Goal: Task Accomplishment & Management: Manage account settings

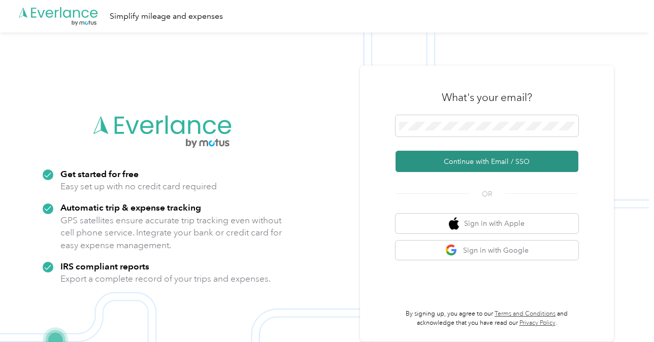
click at [509, 163] on button "Continue with Email / SSO" at bounding box center [486, 161] width 183 height 21
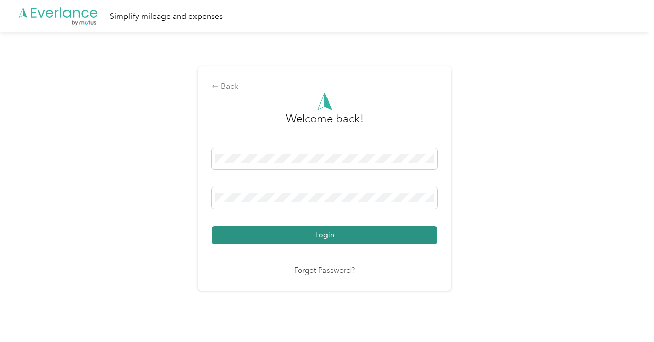
click at [343, 231] on button "Login" at bounding box center [324, 235] width 225 height 18
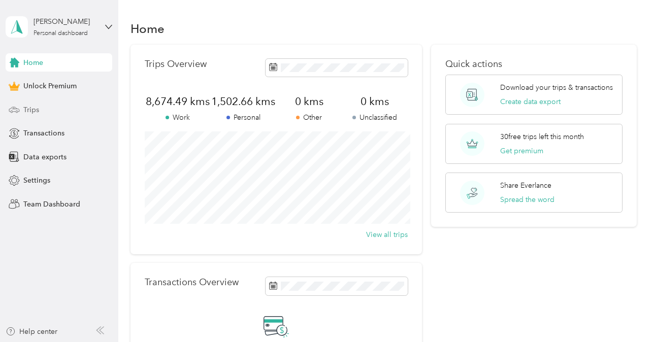
click at [59, 107] on div "Trips" at bounding box center [59, 109] width 107 height 18
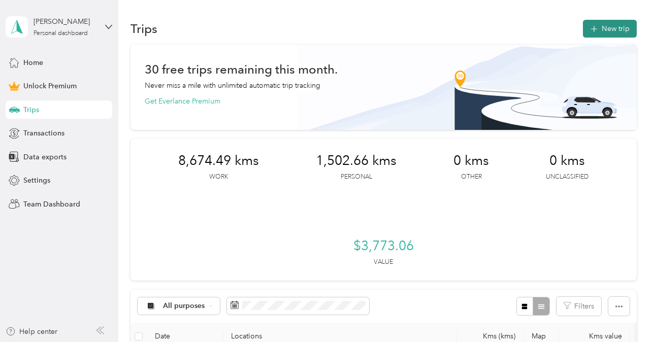
click at [609, 26] on button "New trip" at bounding box center [610, 29] width 54 height 18
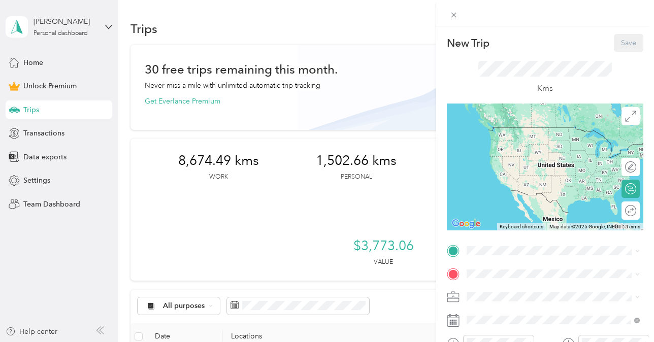
click at [538, 140] on span "[STREET_ADDRESS]" at bounding box center [517, 142] width 64 height 9
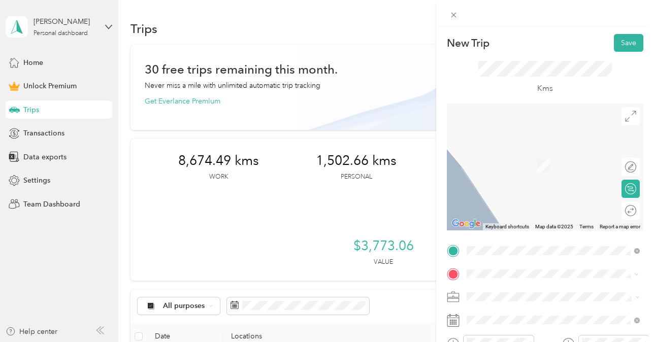
click at [546, 208] on span "[STREET_ADDRESS]" at bounding box center [517, 203] width 64 height 9
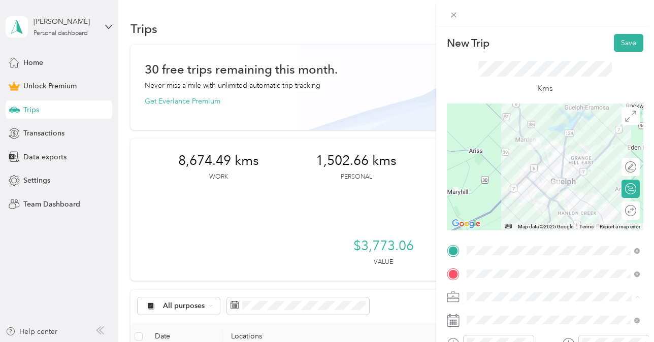
click at [519, 187] on div "Real Estate" at bounding box center [553, 190] width 166 height 11
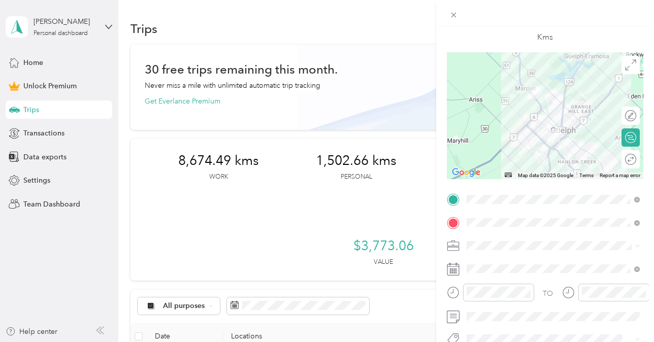
scroll to position [118, 0]
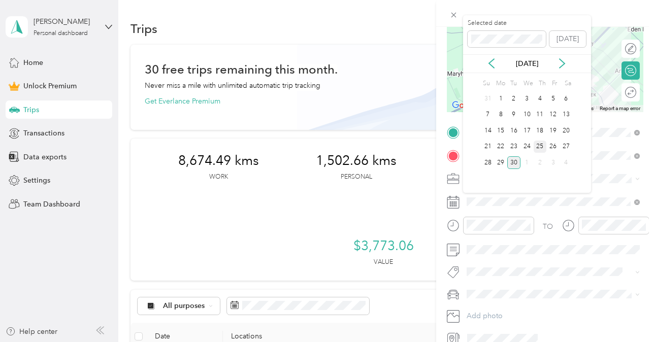
click at [542, 144] on div "25" at bounding box center [539, 147] width 13 height 13
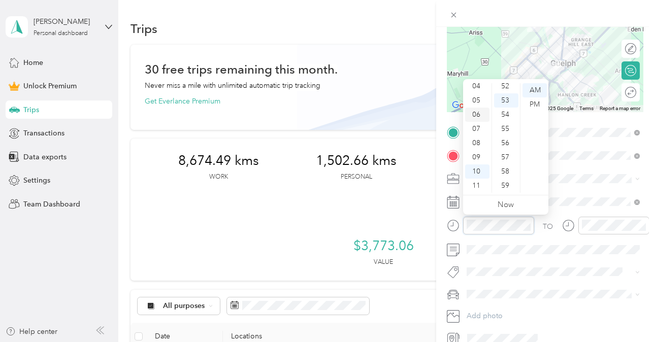
scroll to position [0, 0]
click at [475, 88] on div "12" at bounding box center [477, 90] width 24 height 14
click at [536, 103] on div "PM" at bounding box center [534, 104] width 24 height 14
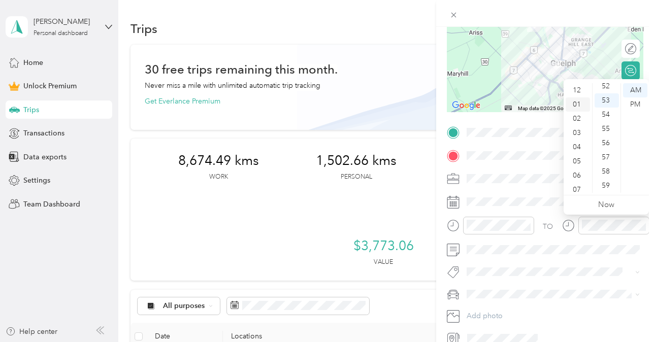
click at [575, 104] on div "01" at bounding box center [577, 104] width 24 height 14
click at [607, 99] on div "01" at bounding box center [606, 104] width 24 height 14
click at [640, 103] on div "PM" at bounding box center [635, 104] width 24 height 14
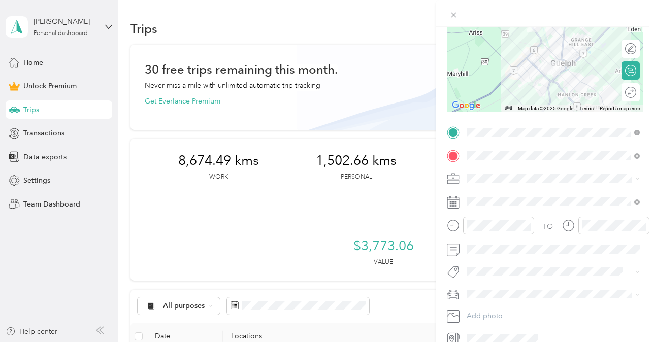
click at [524, 309] on div "Rogue" at bounding box center [553, 311] width 166 height 11
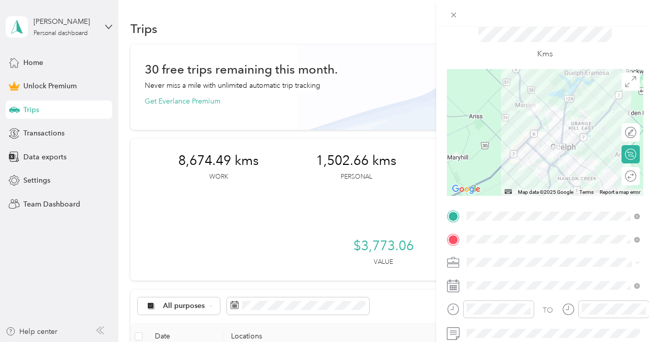
scroll to position [0, 0]
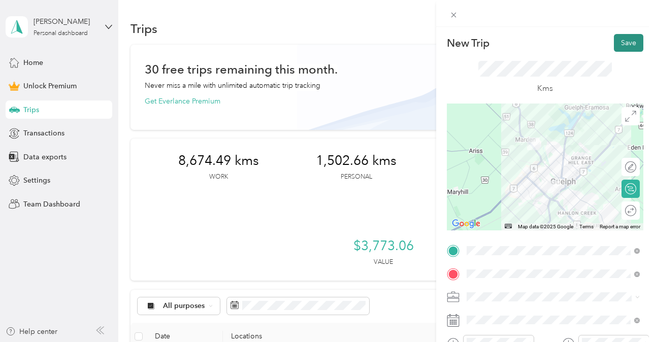
click at [636, 45] on button "Save" at bounding box center [628, 43] width 29 height 18
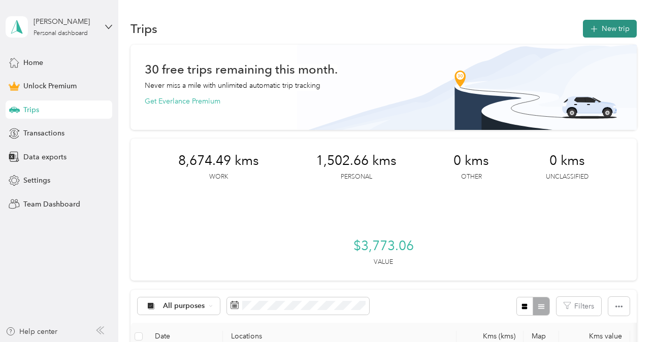
click at [603, 31] on button "New trip" at bounding box center [610, 29] width 54 height 18
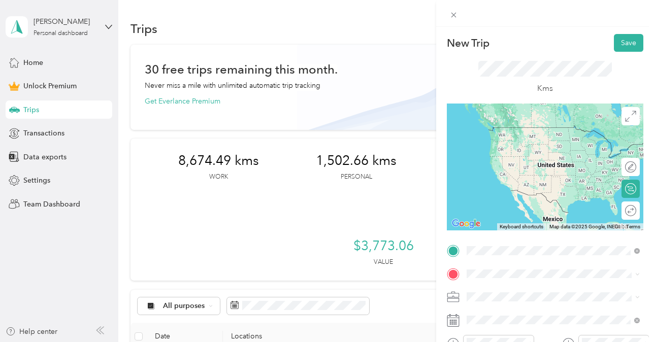
click at [550, 185] on span "[STREET_ADDRESS]" at bounding box center [517, 180] width 64 height 9
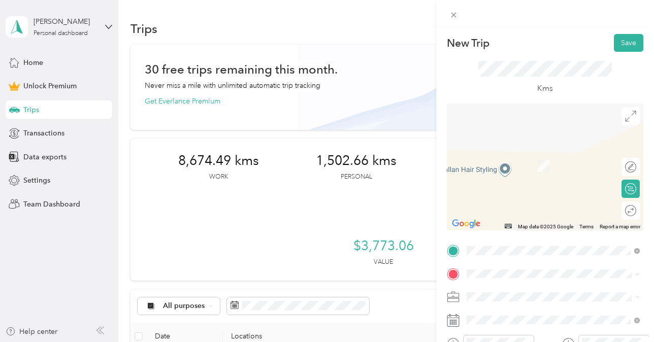
click at [535, 310] on span "[STREET_ADDRESS]" at bounding box center [517, 305] width 64 height 9
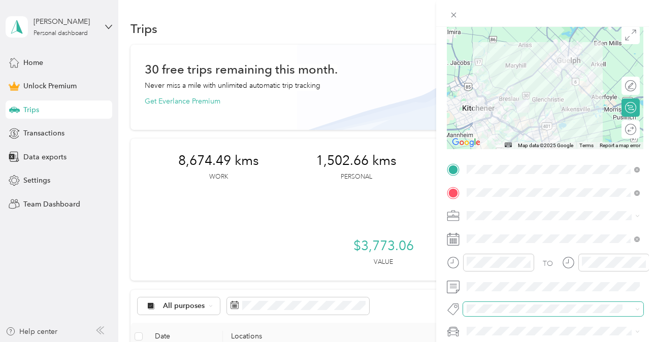
scroll to position [89, 0]
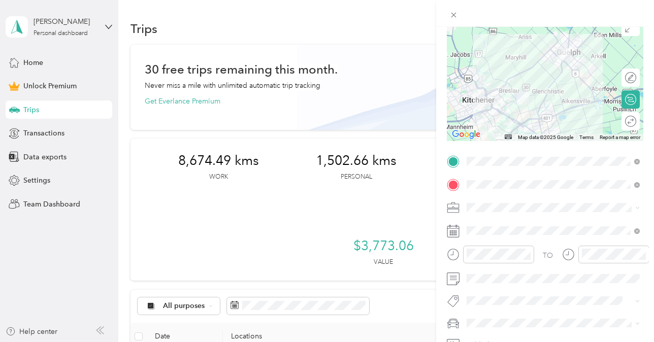
click at [528, 106] on ol "Work Personal Real Estate Other Charity Medical Moving Commute" at bounding box center [553, 126] width 180 height 142
click at [526, 105] on ol "Work Personal Real Estate Other Charity Medical Moving Commute" at bounding box center [553, 126] width 180 height 142
click at [470, 102] on li "Real Estate" at bounding box center [553, 101] width 180 height 18
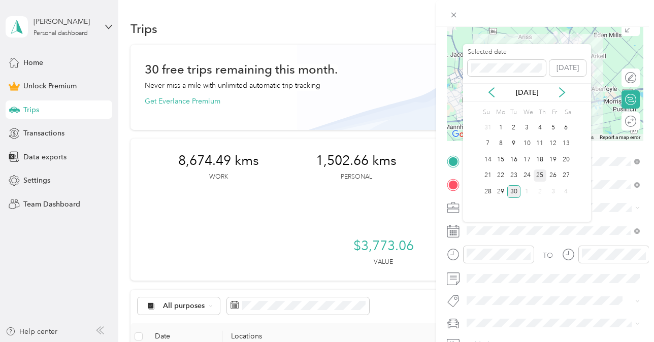
click at [540, 176] on div "25" at bounding box center [539, 176] width 13 height 13
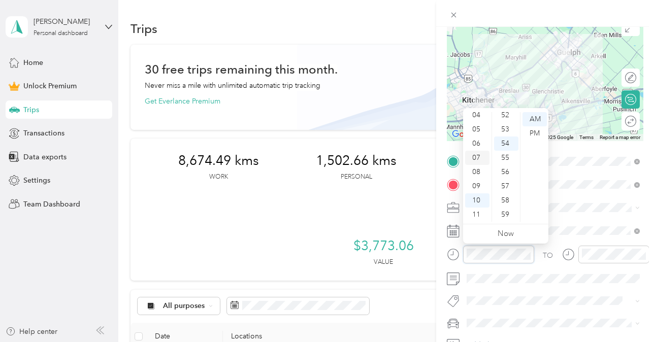
scroll to position [0, 0]
click at [477, 147] on div "02" at bounding box center [477, 148] width 24 height 14
click at [536, 132] on div "PM" at bounding box center [534, 133] width 24 height 14
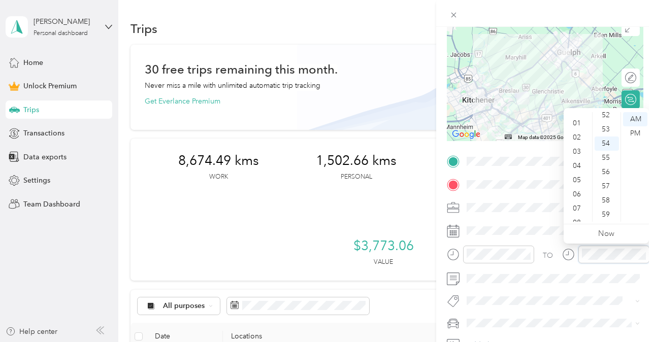
scroll to position [0, 0]
click at [581, 163] on div "03" at bounding box center [577, 162] width 24 height 14
click at [606, 114] on div "17" at bounding box center [606, 115] width 24 height 14
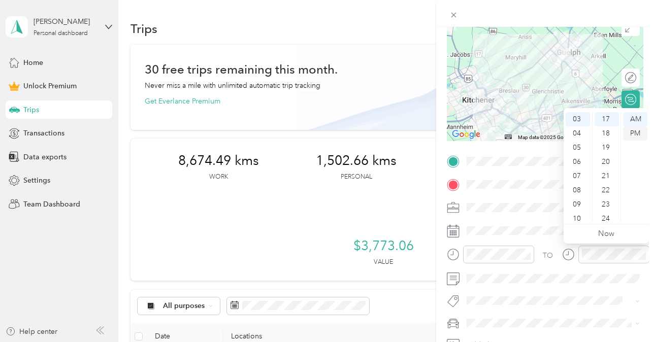
click at [636, 135] on div "PM" at bounding box center [635, 133] width 24 height 14
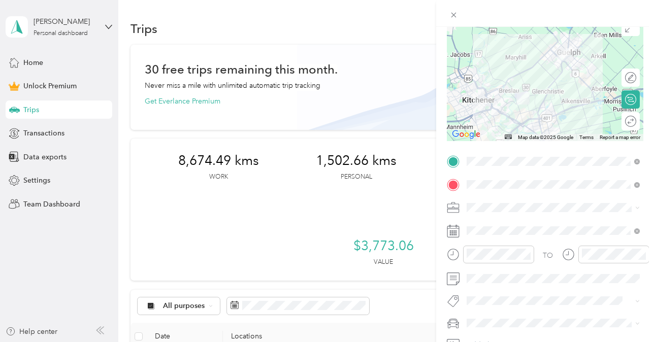
click at [547, 308] on li "Rogue" at bounding box center [553, 305] width 180 height 18
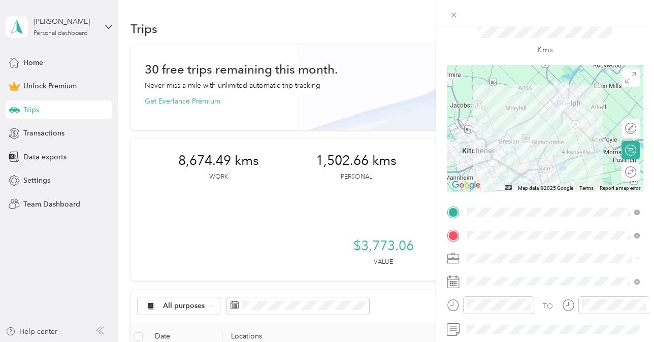
scroll to position [0, 0]
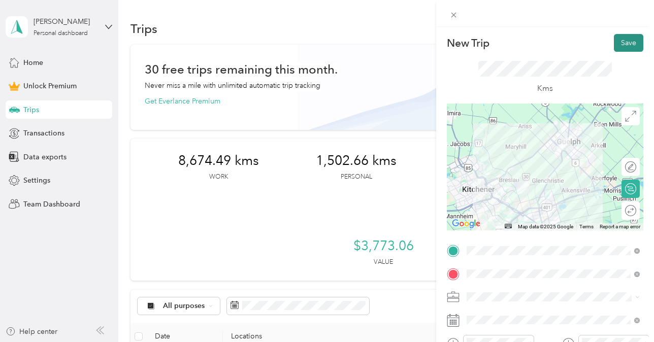
click at [629, 41] on button "Save" at bounding box center [628, 43] width 29 height 18
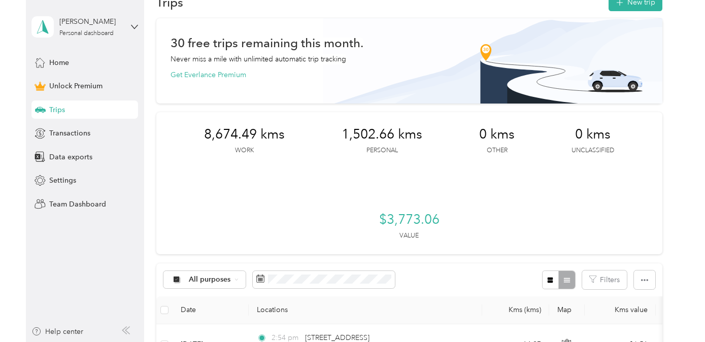
scroll to position [19, 0]
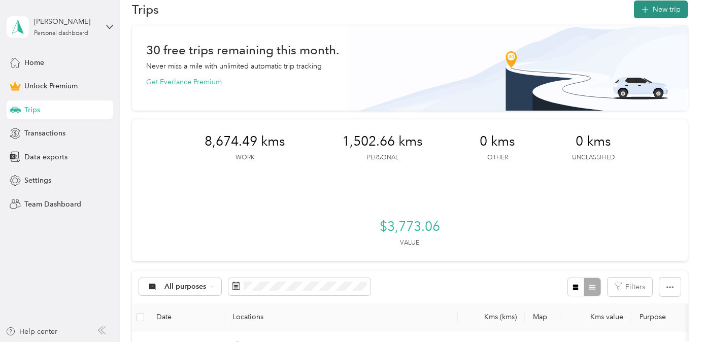
click at [653, 13] on button "New trip" at bounding box center [661, 10] width 54 height 18
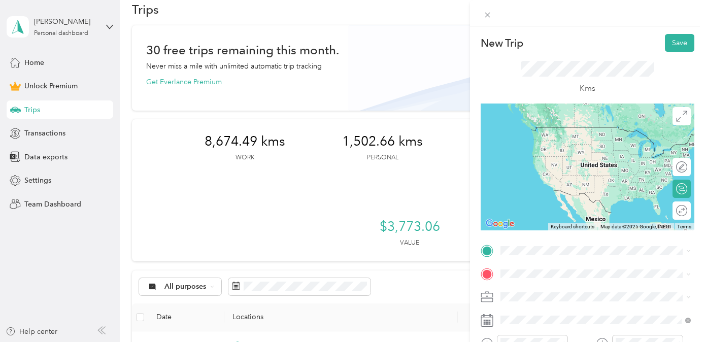
click at [547, 291] on span "[STREET_ADDRESS]" at bounding box center [552, 286] width 64 height 9
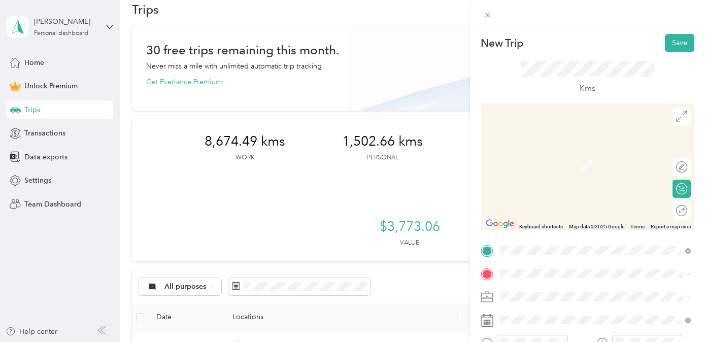
click at [566, 167] on div "[STREET_ADDRESS]" at bounding box center [554, 159] width 68 height 21
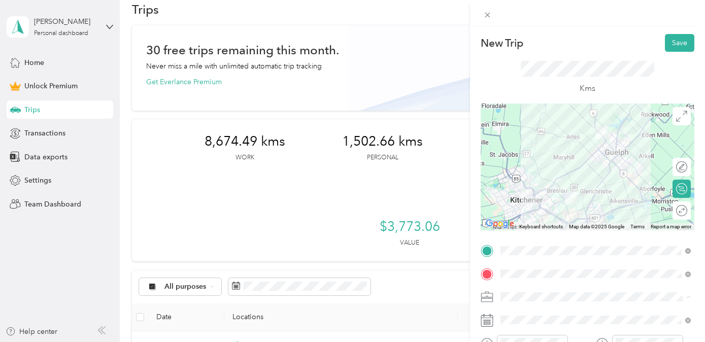
click at [587, 194] on li "Real Estate" at bounding box center [595, 190] width 197 height 18
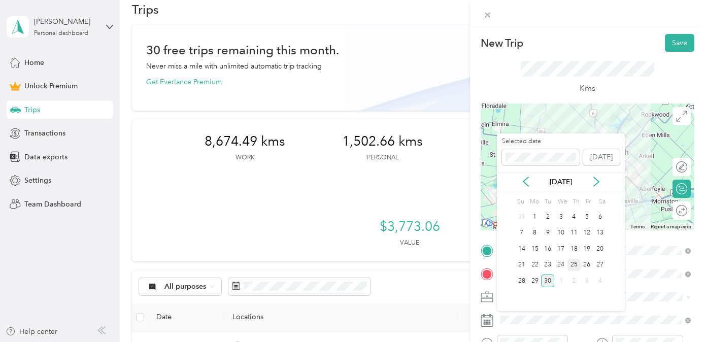
click at [576, 266] on div "25" at bounding box center [573, 265] width 13 height 13
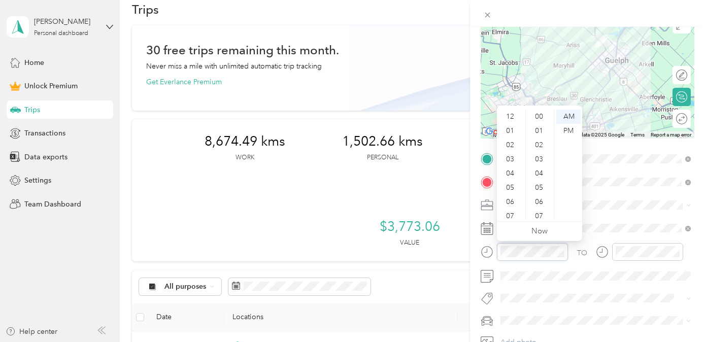
scroll to position [743, 0]
click at [513, 135] on div "03" at bounding box center [511, 135] width 24 height 14
click at [563, 134] on div "PM" at bounding box center [568, 131] width 24 height 14
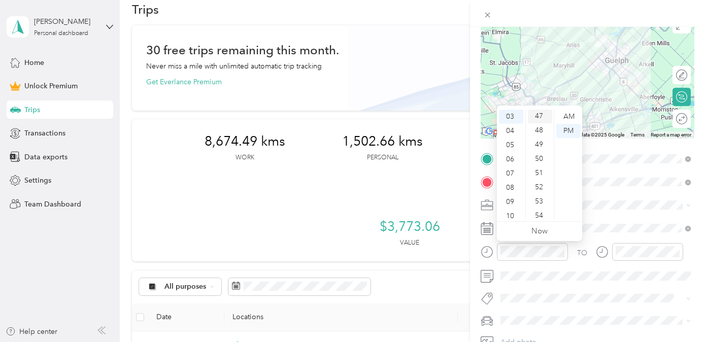
click at [541, 118] on div "47" at bounding box center [540, 116] width 24 height 14
click at [541, 132] on div "43" at bounding box center [540, 128] width 24 height 14
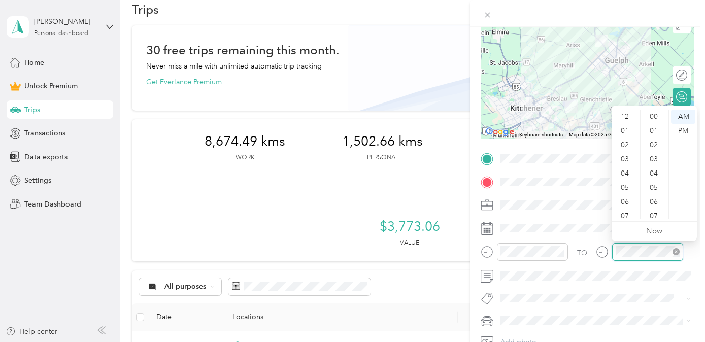
scroll to position [61, 0]
click at [625, 115] on div "04" at bounding box center [626, 113] width 24 height 14
click at [653, 128] on div "PM" at bounding box center [683, 131] width 24 height 14
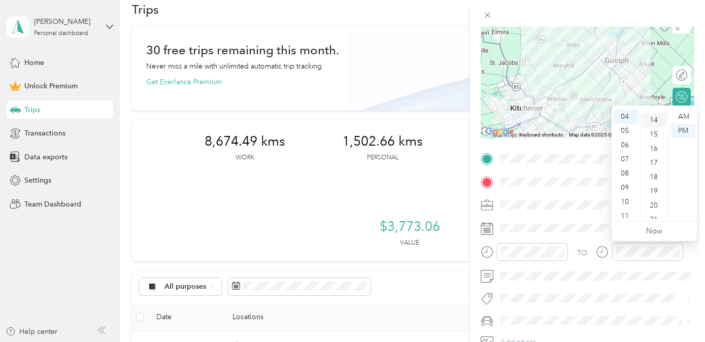
click at [648, 121] on div "14" at bounding box center [655, 120] width 24 height 14
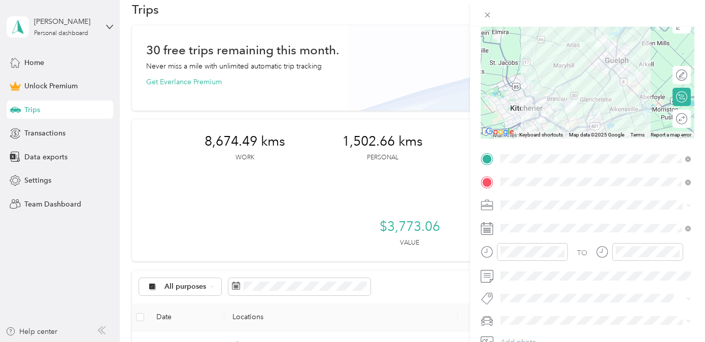
click at [574, 301] on div "Rogue" at bounding box center [595, 298] width 183 height 11
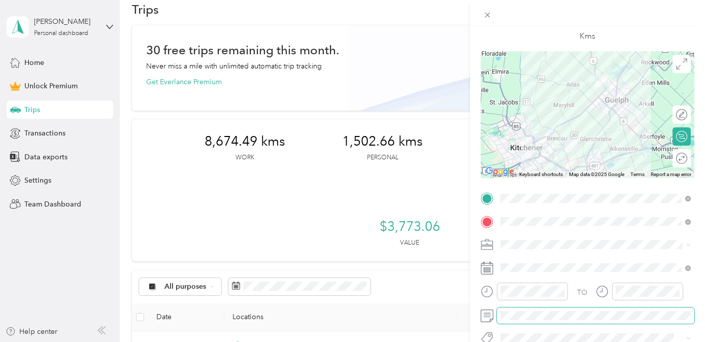
scroll to position [0, 0]
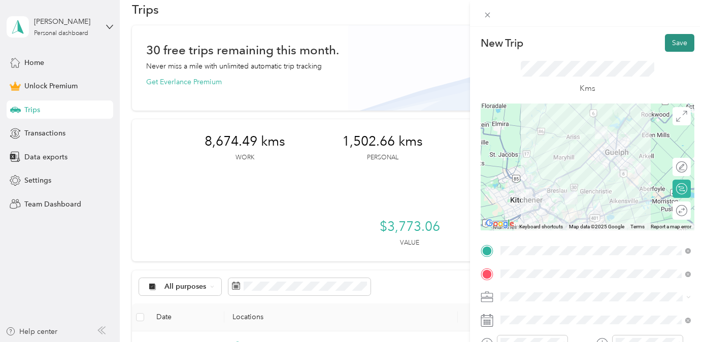
click at [653, 42] on button "Save" at bounding box center [679, 43] width 29 height 18
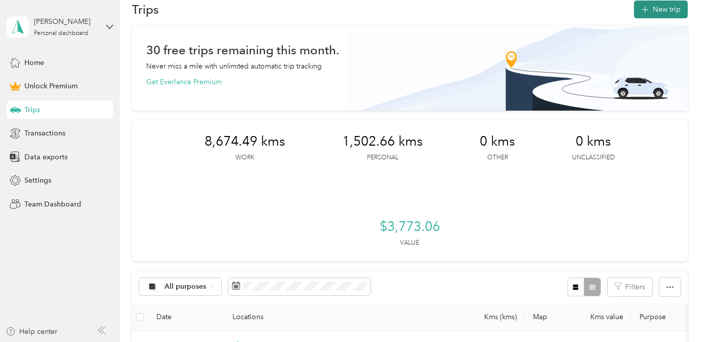
click at [653, 7] on button "New trip" at bounding box center [661, 10] width 54 height 18
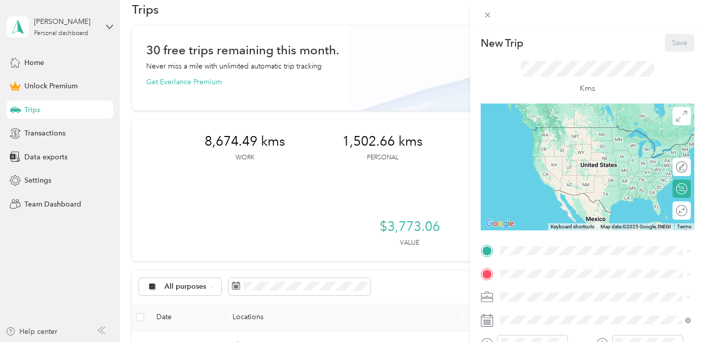
click at [588, 144] on div "[STREET_ADDRESS]" at bounding box center [554, 136] width 68 height 21
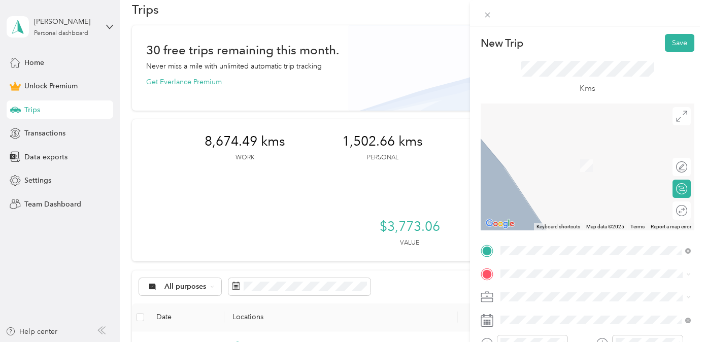
click at [584, 151] on span "[STREET_ADDRESS]" at bounding box center [552, 146] width 64 height 9
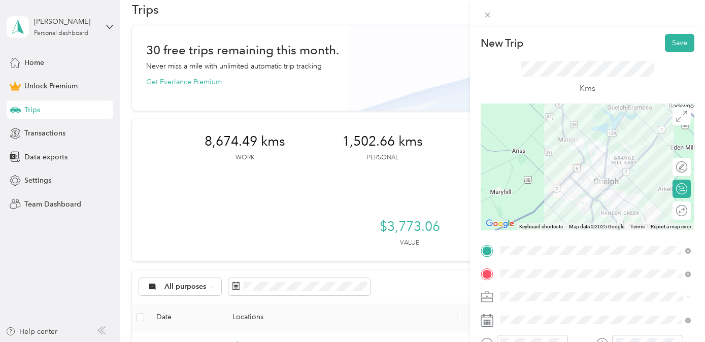
click at [584, 192] on li "Real Estate" at bounding box center [595, 187] width 197 height 18
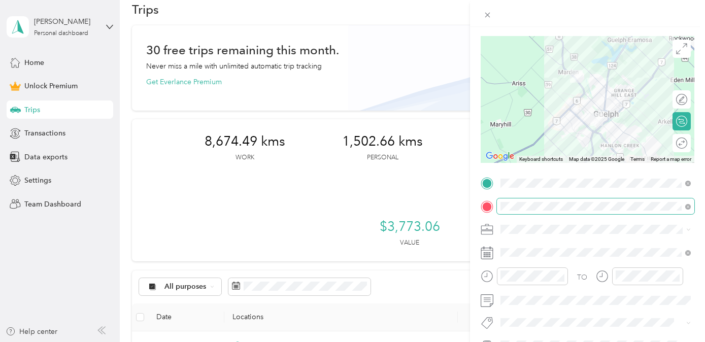
scroll to position [85, 0]
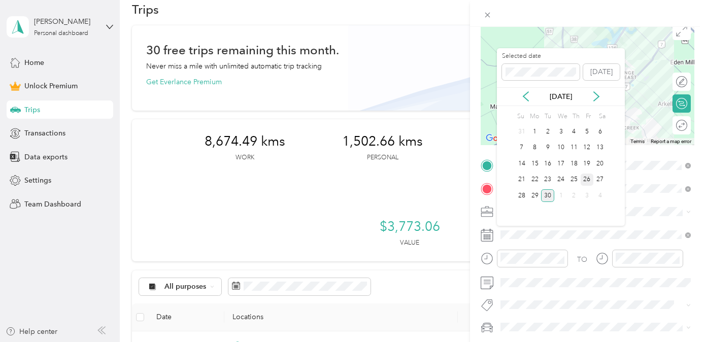
click at [587, 178] on div "26" at bounding box center [587, 180] width 13 height 13
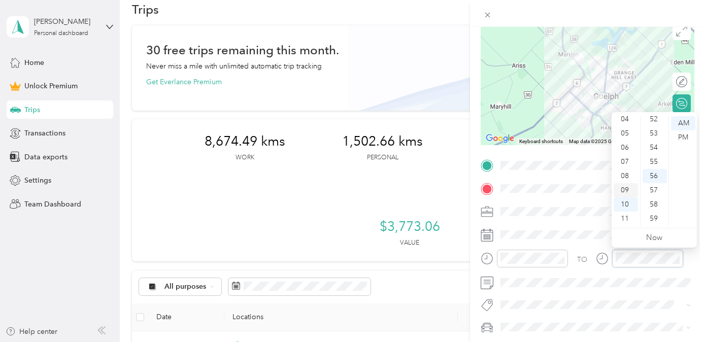
scroll to position [0, 0]
click at [627, 124] on div "12" at bounding box center [626, 123] width 24 height 14
click at [649, 120] on div "52" at bounding box center [655, 119] width 24 height 14
click at [653, 137] on div "PM" at bounding box center [683, 137] width 24 height 14
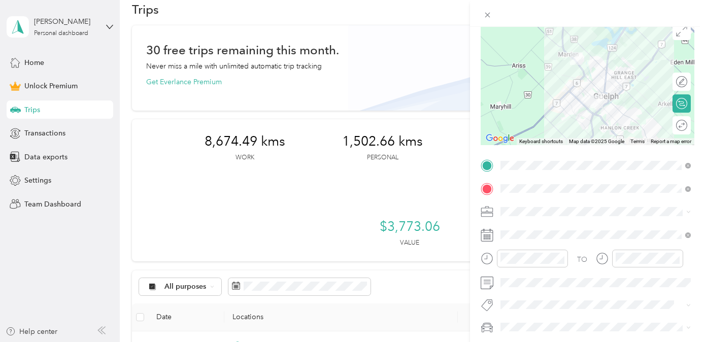
click at [542, 308] on div "Rogue" at bounding box center [595, 305] width 183 height 11
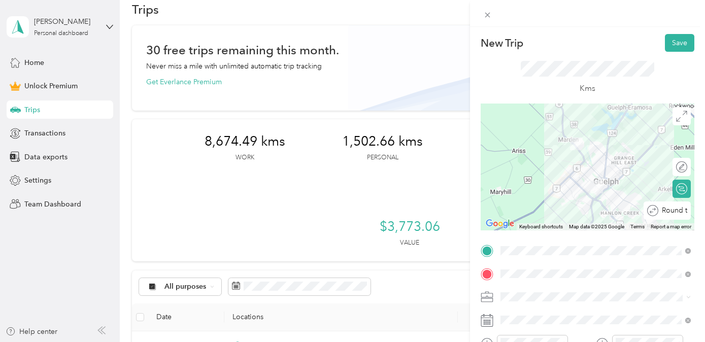
click at [653, 212] on div "Round trip" at bounding box center [672, 210] width 29 height 11
click at [653, 212] on div at bounding box center [676, 210] width 21 height 11
click at [653, 40] on button "Save" at bounding box center [679, 43] width 29 height 18
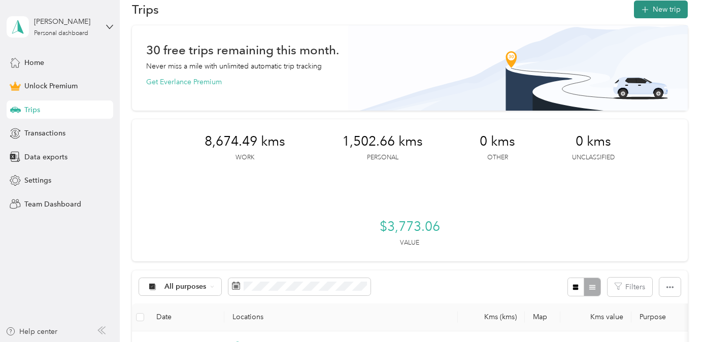
click at [653, 14] on button "New trip" at bounding box center [661, 10] width 54 height 18
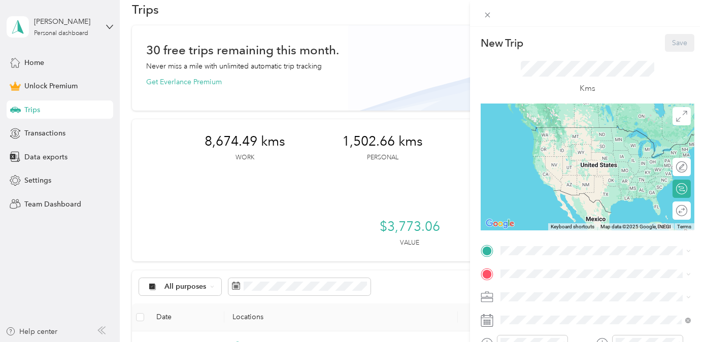
click at [584, 148] on div "[STREET_ADDRESS]" at bounding box center [554, 136] width 68 height 21
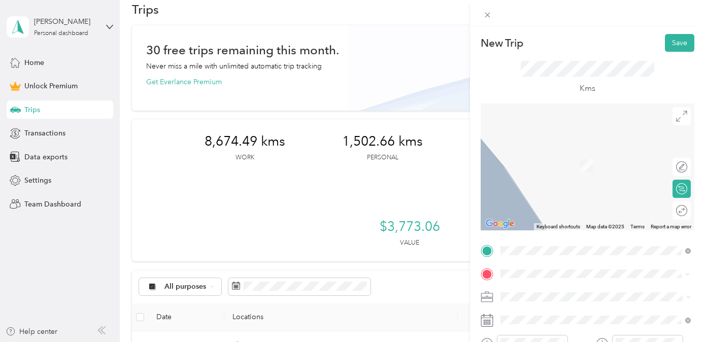
click at [603, 155] on span "[STREET_ADDRESS][PERSON_NAME]" at bounding box center [580, 150] width 121 height 9
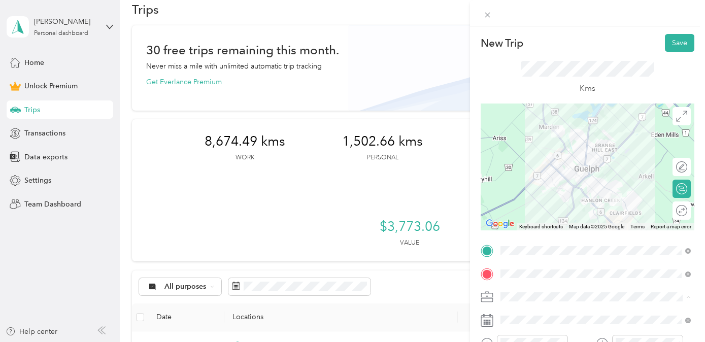
click at [577, 191] on li "Real Estate" at bounding box center [595, 190] width 197 height 18
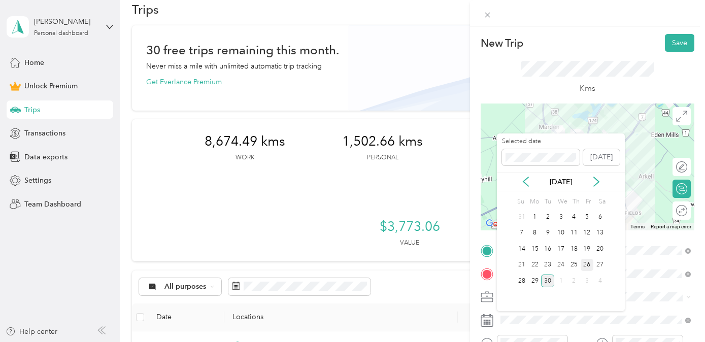
click at [588, 267] on div "26" at bounding box center [587, 265] width 13 height 13
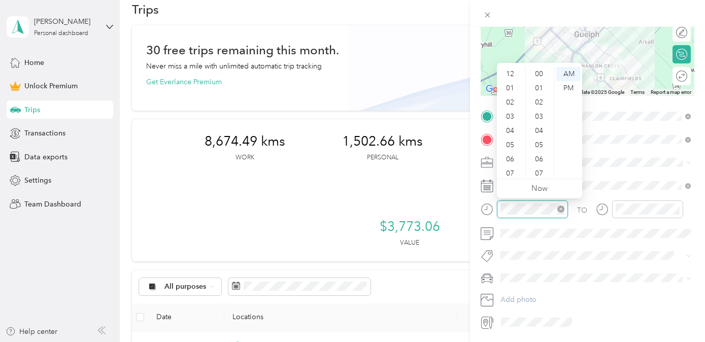
scroll to position [743, 0]
click at [510, 72] on div "04" at bounding box center [511, 70] width 24 height 14
click at [541, 125] on div "31" at bounding box center [540, 128] width 24 height 14
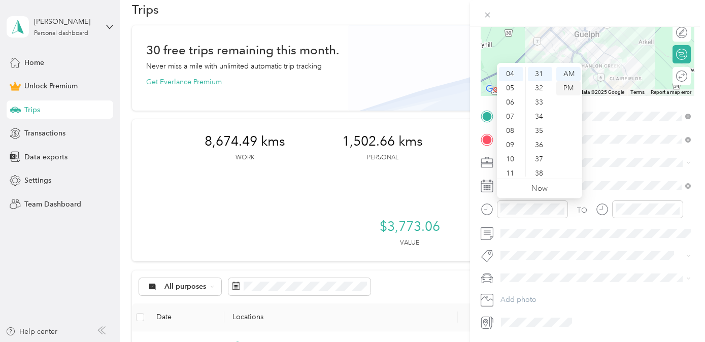
click at [566, 87] on div "PM" at bounding box center [568, 88] width 24 height 14
click at [647, 215] on div at bounding box center [647, 209] width 71 height 18
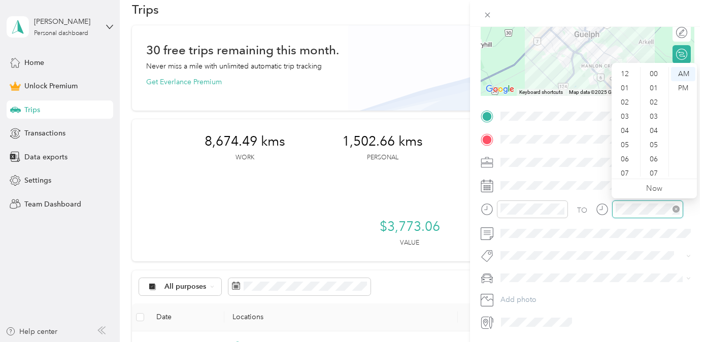
scroll to position [743, 0]
click at [619, 99] on div "06" at bounding box center [626, 98] width 24 height 14
click at [653, 129] on div "04" at bounding box center [655, 131] width 24 height 14
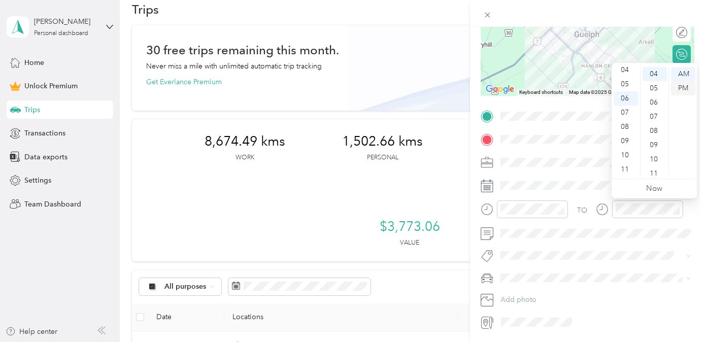
click at [653, 85] on div "PM" at bounding box center [683, 88] width 24 height 14
click at [653, 145] on div "09" at bounding box center [655, 145] width 24 height 14
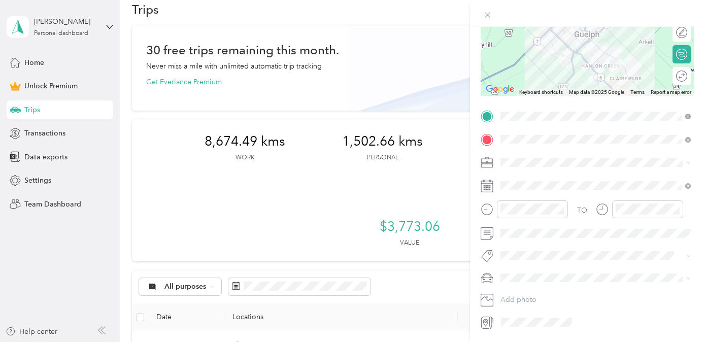
click at [557, 295] on div "Rogue" at bounding box center [595, 294] width 183 height 11
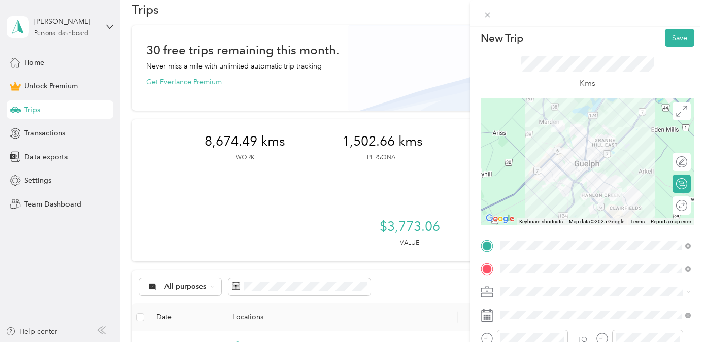
scroll to position [0, 0]
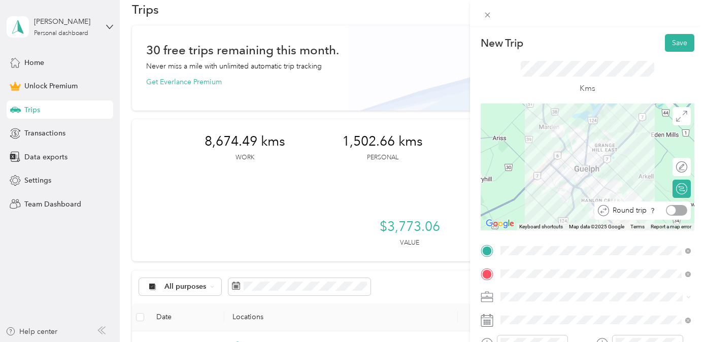
click at [653, 212] on div at bounding box center [676, 210] width 21 height 11
click at [653, 42] on button "Save" at bounding box center [679, 43] width 29 height 18
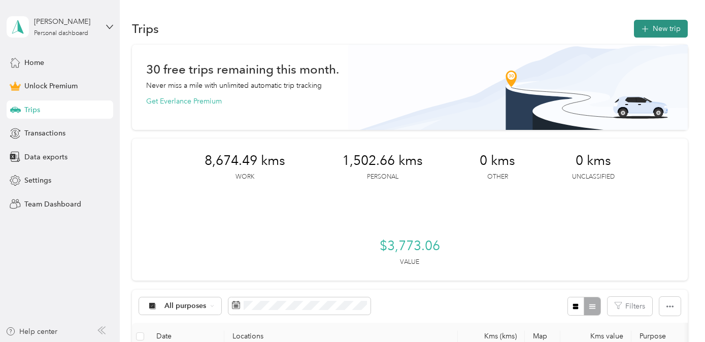
click at [653, 28] on button "New trip" at bounding box center [661, 29] width 54 height 18
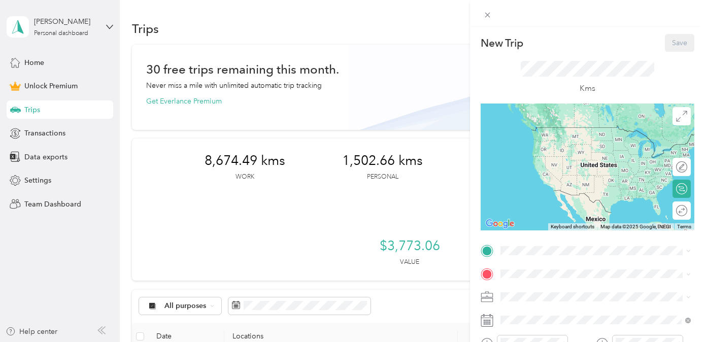
click at [580, 146] on div "[STREET_ADDRESS]" at bounding box center [554, 136] width 68 height 21
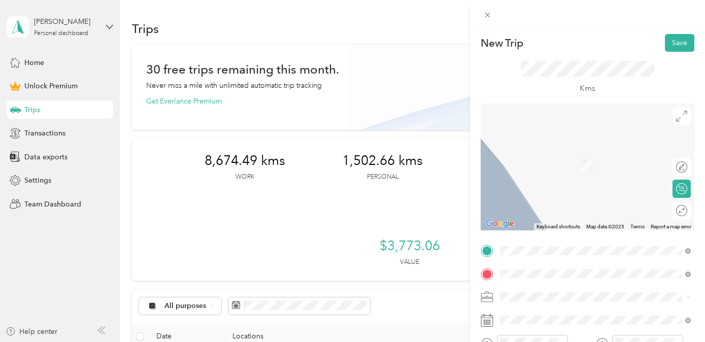
click at [574, 155] on span "[STREET_ADDRESS]" at bounding box center [552, 150] width 64 height 9
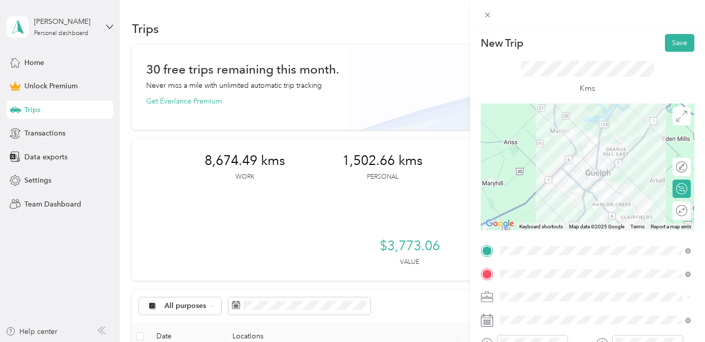
click at [595, 189] on div "Real Estate" at bounding box center [595, 190] width 183 height 11
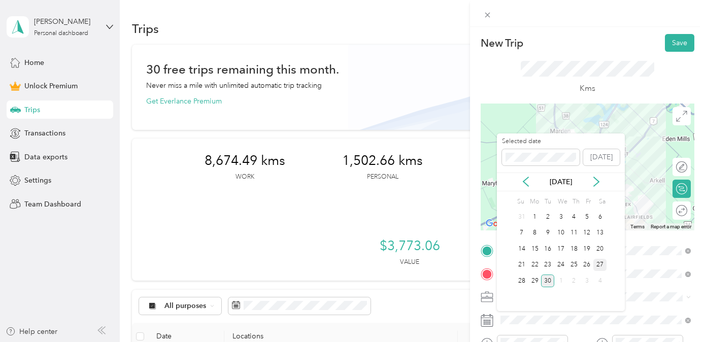
click at [599, 266] on div "27" at bounding box center [599, 265] width 13 height 13
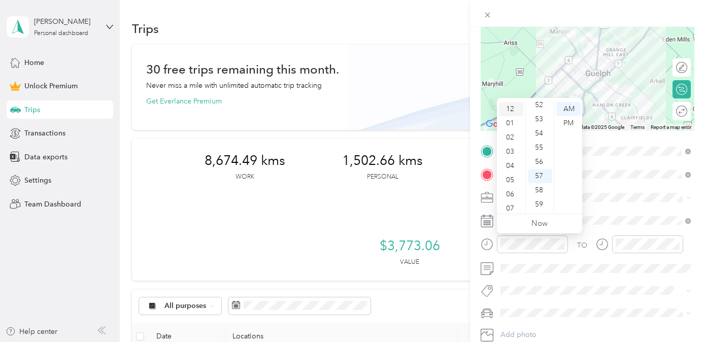
click at [511, 110] on div "12" at bounding box center [511, 109] width 24 height 14
click at [536, 106] on div "37" at bounding box center [540, 107] width 24 height 14
click at [568, 121] on div "PM" at bounding box center [568, 123] width 24 height 14
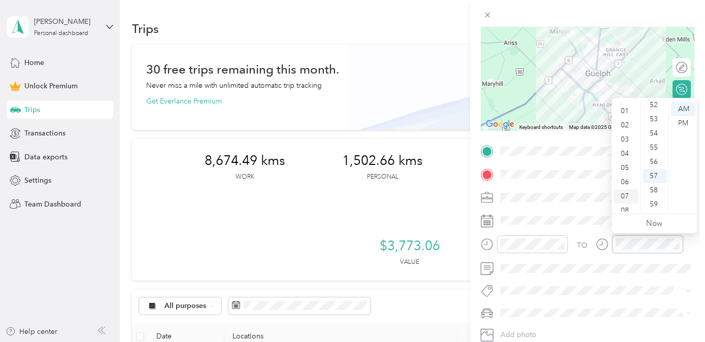
scroll to position [0, 0]
click at [622, 106] on div "12" at bounding box center [626, 109] width 24 height 14
click at [624, 108] on div "12" at bounding box center [626, 109] width 24 height 14
click at [653, 108] on div "52" at bounding box center [655, 105] width 24 height 14
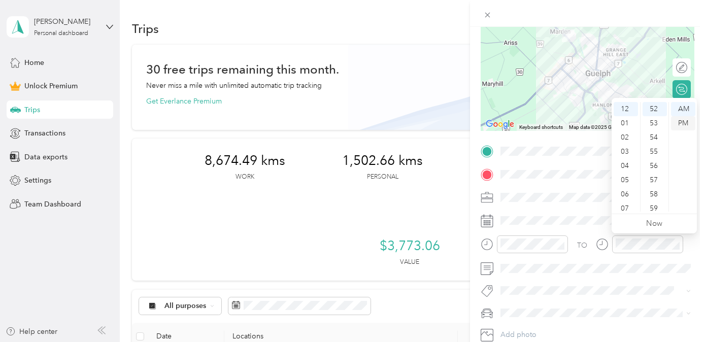
click at [653, 120] on div "PM" at bounding box center [683, 123] width 24 height 14
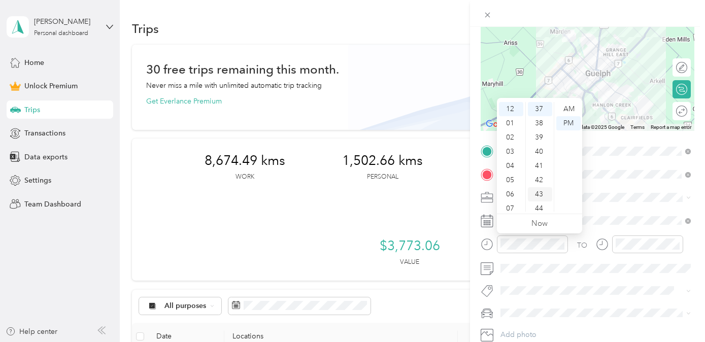
click at [539, 191] on div "43" at bounding box center [540, 194] width 24 height 14
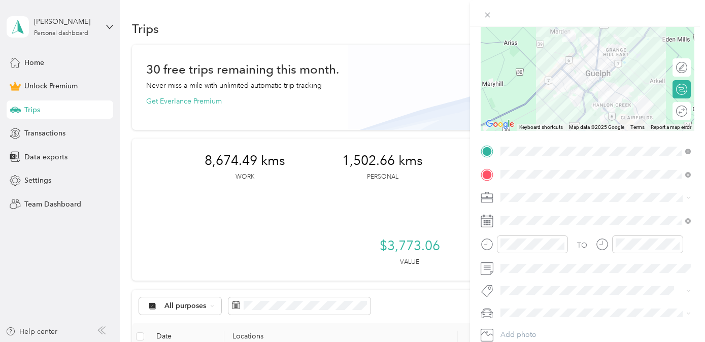
click at [567, 328] on div "Rogue" at bounding box center [595, 329] width 183 height 11
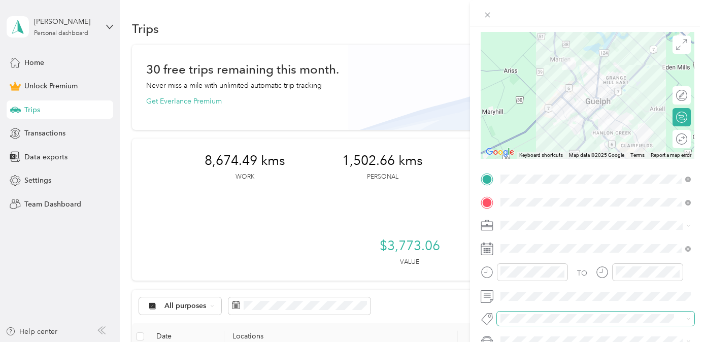
scroll to position [0, 0]
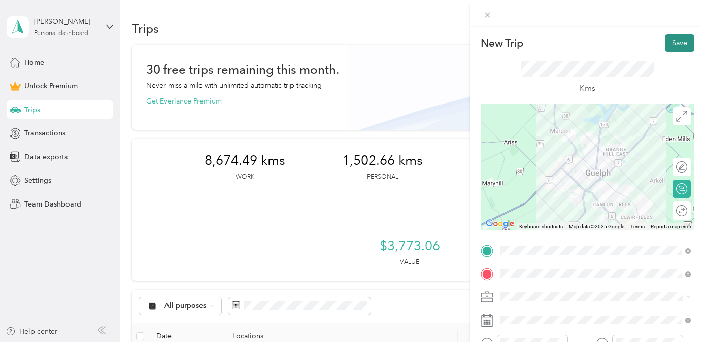
click at [653, 40] on button "Save" at bounding box center [679, 43] width 29 height 18
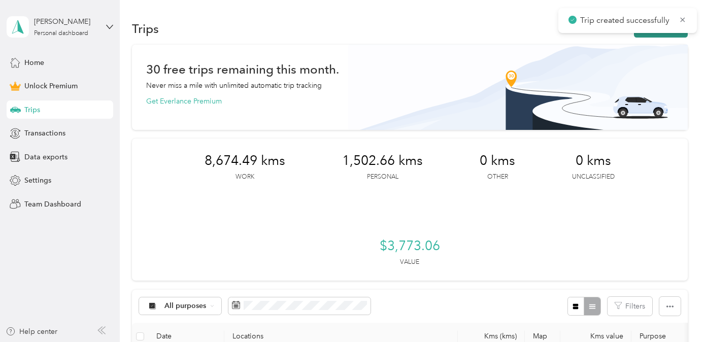
click at [653, 35] on button "New trip" at bounding box center [661, 29] width 54 height 18
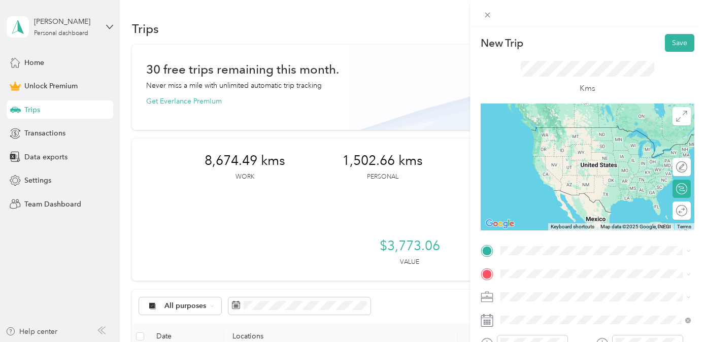
click at [576, 129] on span "[STREET_ADDRESS]" at bounding box center [552, 124] width 64 height 9
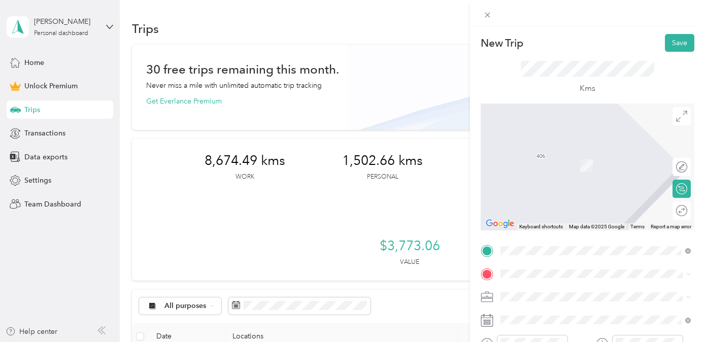
click at [582, 206] on span "[STREET_ADDRESS]" at bounding box center [552, 201] width 64 height 9
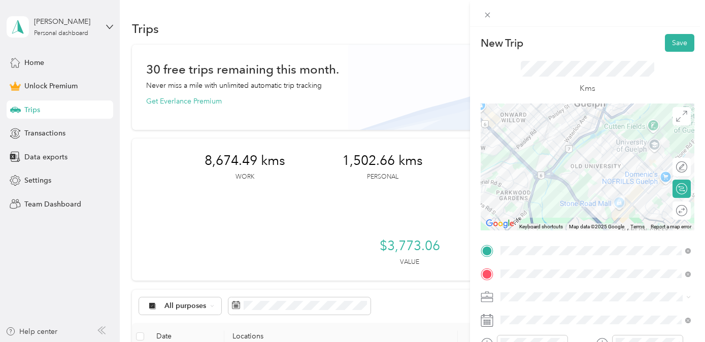
click at [590, 191] on li "Real Estate" at bounding box center [595, 188] width 197 height 18
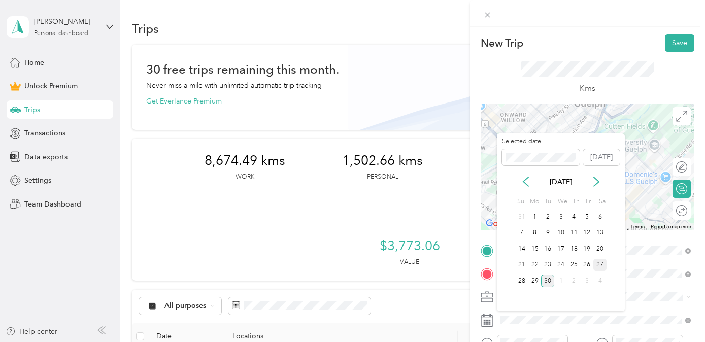
click at [602, 264] on div "27" at bounding box center [599, 265] width 13 height 13
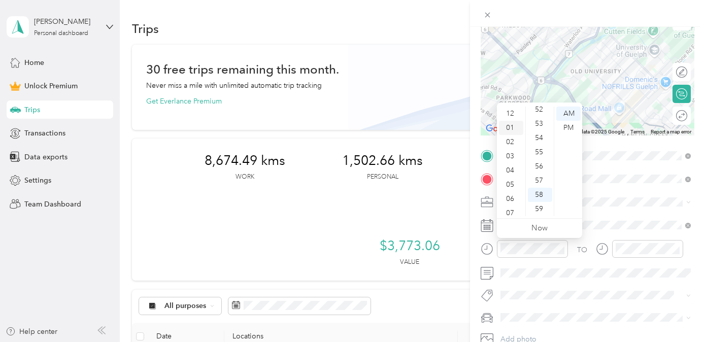
click at [509, 125] on div "01" at bounding box center [511, 128] width 24 height 14
click at [568, 127] on div "PM" at bounding box center [568, 128] width 24 height 14
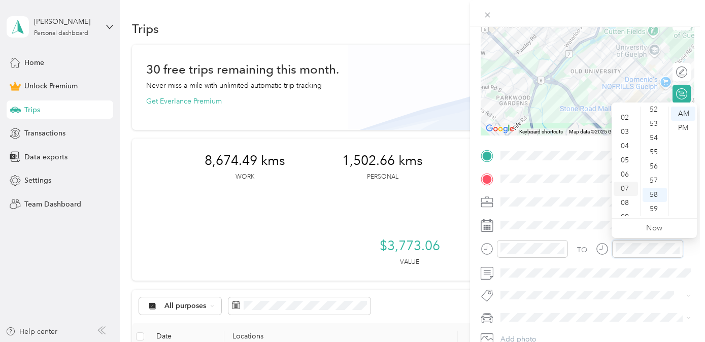
scroll to position [0, 0]
click at [624, 140] on div "02" at bounding box center [626, 142] width 24 height 14
click at [653, 170] on div "04" at bounding box center [655, 170] width 24 height 14
click at [653, 126] on div "PM" at bounding box center [683, 128] width 24 height 14
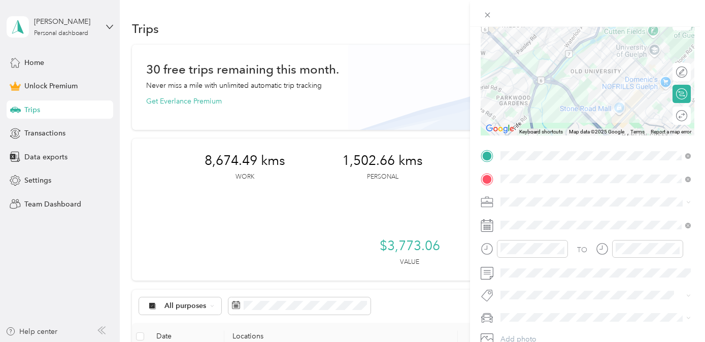
click at [597, 300] on li "Rogue" at bounding box center [595, 299] width 197 height 18
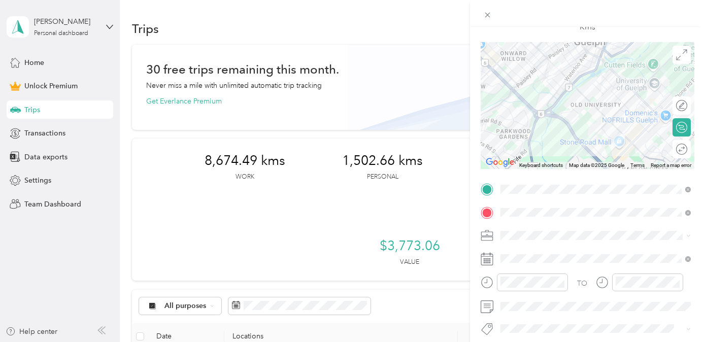
scroll to position [0, 0]
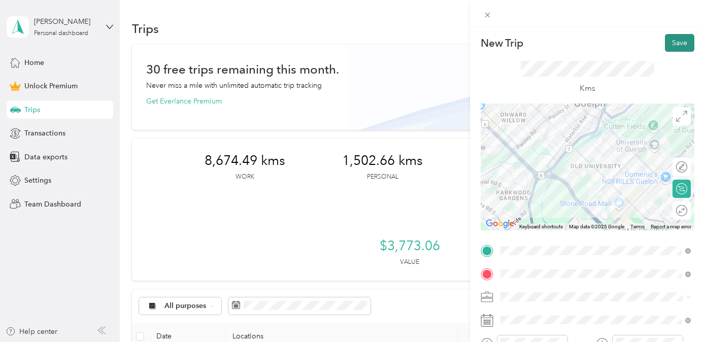
click at [653, 44] on button "Save" at bounding box center [679, 43] width 29 height 18
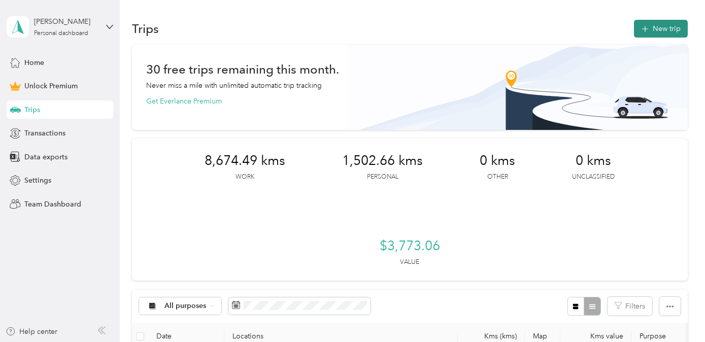
click at [653, 29] on button "New trip" at bounding box center [661, 29] width 54 height 18
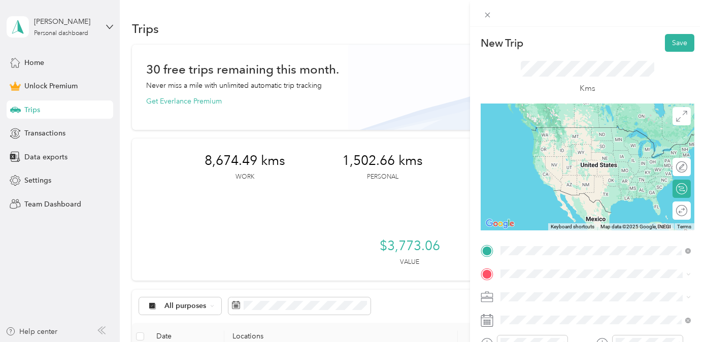
click at [558, 185] on span "[STREET_ADDRESS]" at bounding box center [552, 180] width 64 height 9
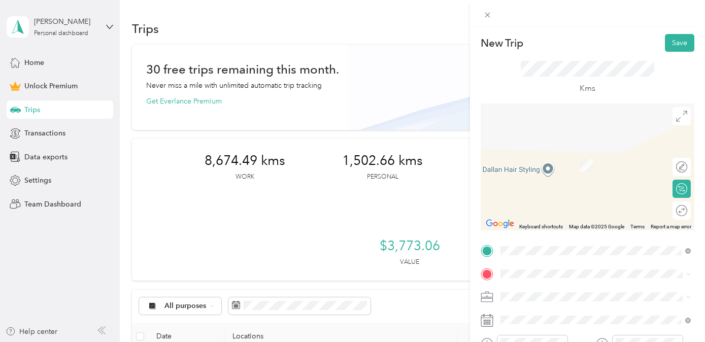
click at [588, 168] on div "[STREET_ADDRESS]" at bounding box center [554, 159] width 68 height 21
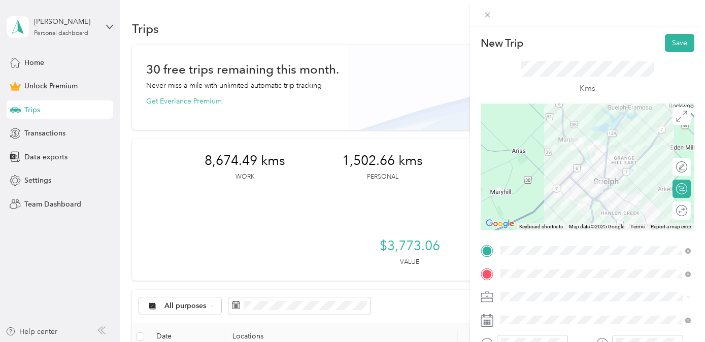
click at [603, 193] on li "Real Estate" at bounding box center [595, 190] width 197 height 18
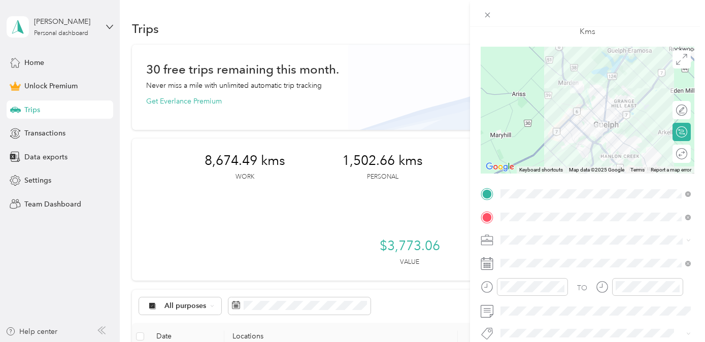
scroll to position [90, 0]
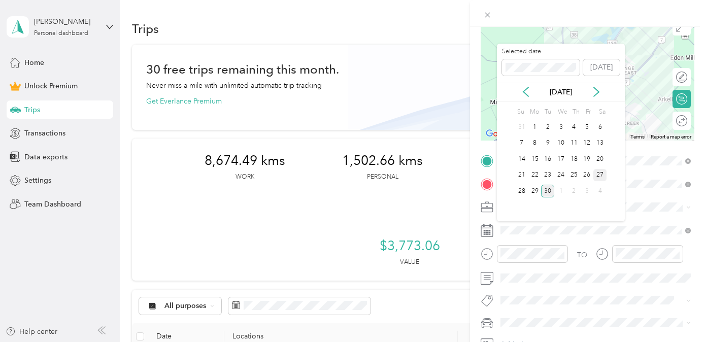
click at [597, 176] on div "27" at bounding box center [599, 175] width 13 height 13
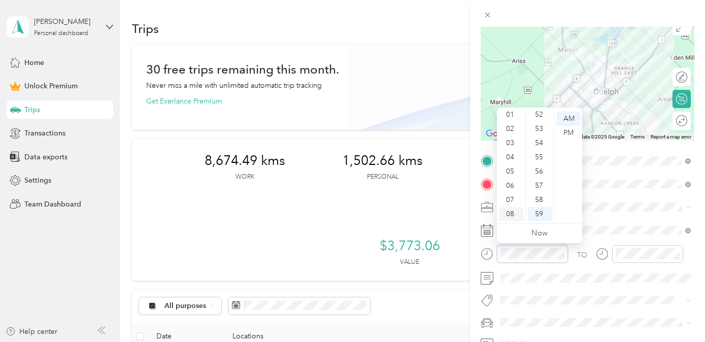
scroll to position [0, 0]
click at [512, 148] on div "02" at bounding box center [511, 147] width 24 height 14
click at [534, 138] on div "31" at bounding box center [540, 136] width 24 height 14
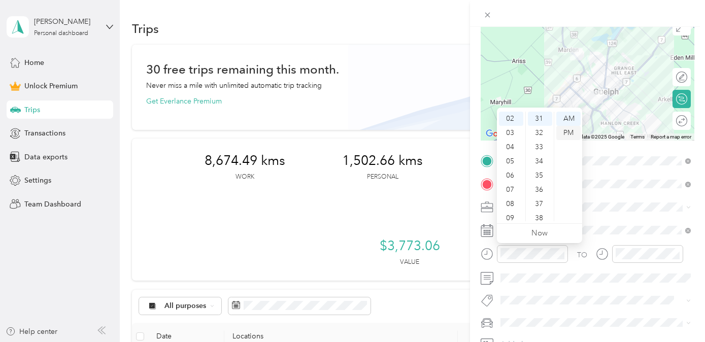
click at [568, 134] on div "PM" at bounding box center [568, 133] width 24 height 14
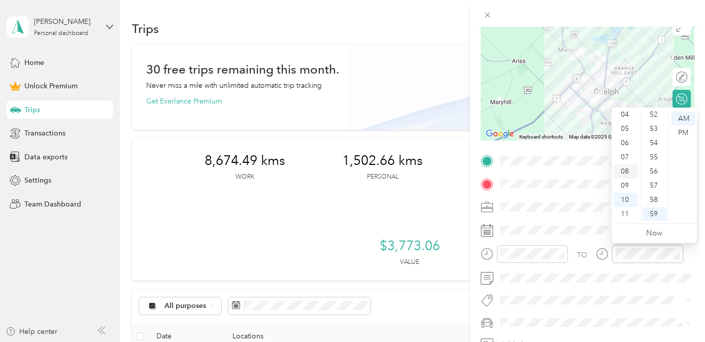
scroll to position [0, 0]
click at [625, 145] on div "02" at bounding box center [626, 147] width 24 height 14
click at [653, 144] on div "37" at bounding box center [655, 149] width 24 height 14
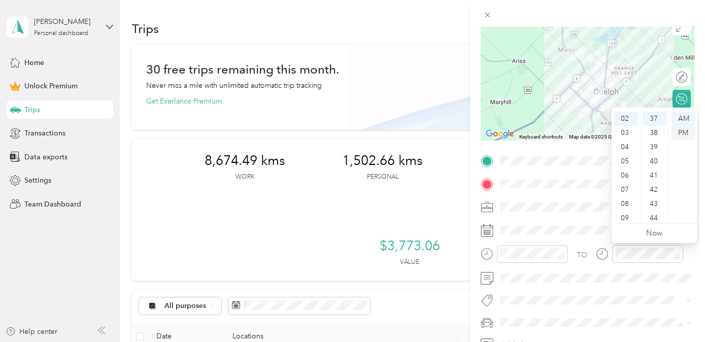
click at [653, 132] on div "PM" at bounding box center [683, 133] width 24 height 14
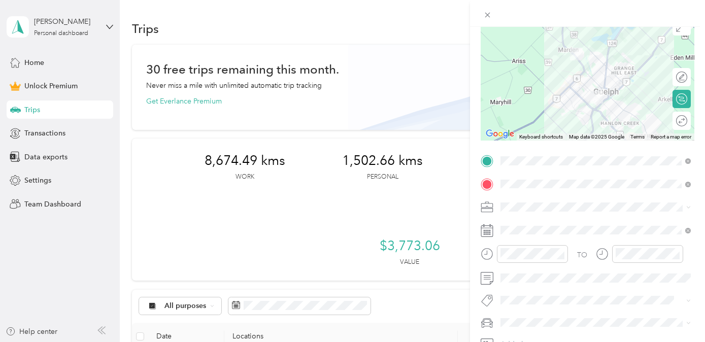
click at [573, 300] on div "Rogue" at bounding box center [595, 300] width 183 height 11
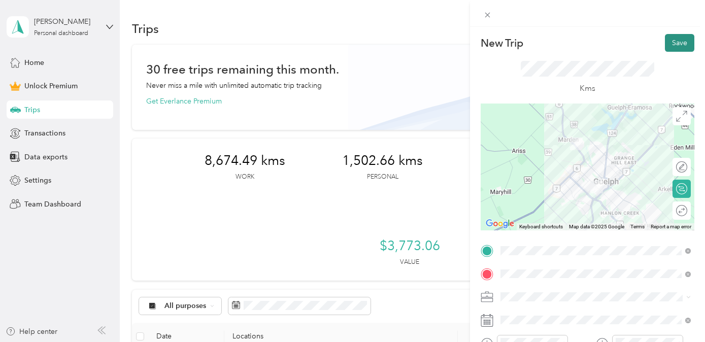
click at [653, 45] on button "Save" at bounding box center [679, 43] width 29 height 18
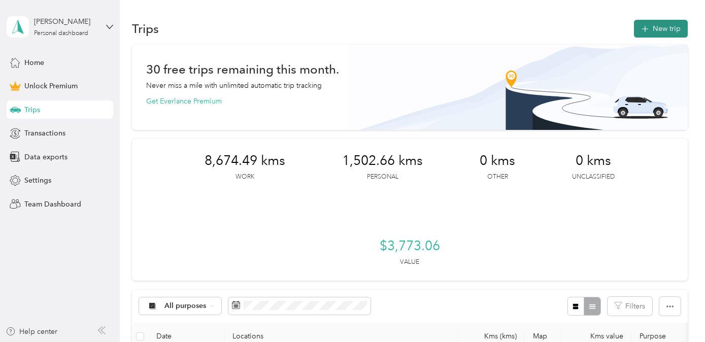
click at [653, 26] on button "New trip" at bounding box center [661, 29] width 54 height 18
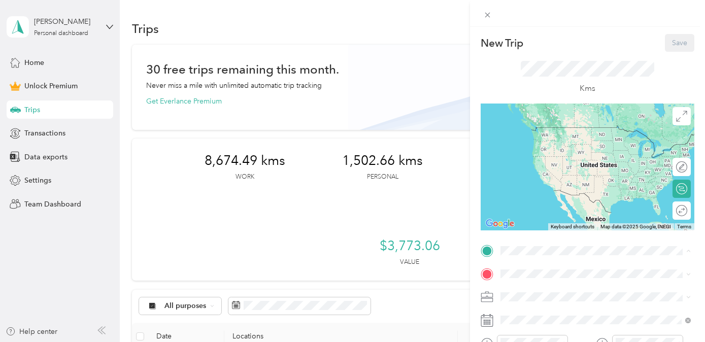
click at [559, 141] on span "[STREET_ADDRESS]" at bounding box center [552, 142] width 64 height 9
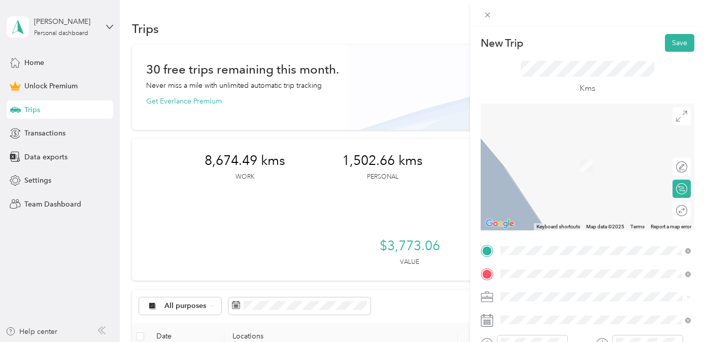
click at [584, 208] on span "[STREET_ADDRESS]" at bounding box center [552, 203] width 64 height 9
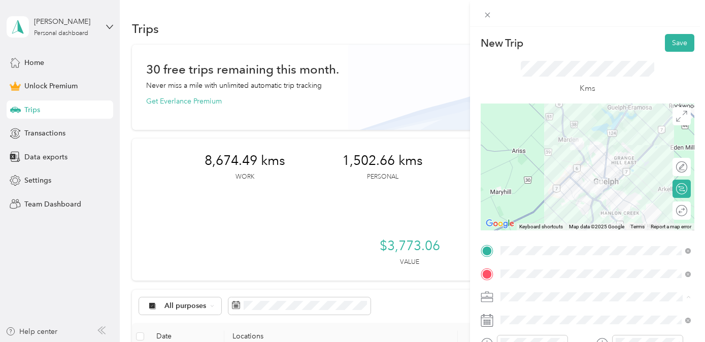
click at [581, 190] on div "Real Estate" at bounding box center [595, 190] width 183 height 11
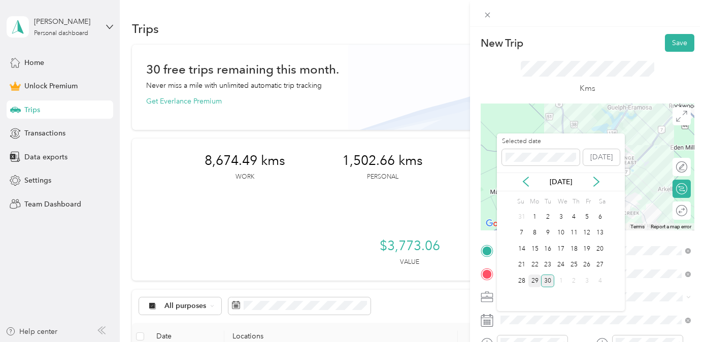
click at [534, 278] on div "29" at bounding box center [534, 281] width 13 height 13
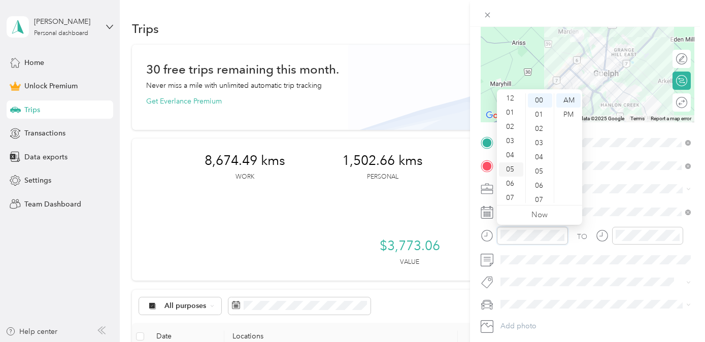
scroll to position [0, 0]
click at [512, 127] on div "02" at bounding box center [511, 129] width 24 height 14
click at [573, 113] on div "PM" at bounding box center [568, 115] width 24 height 14
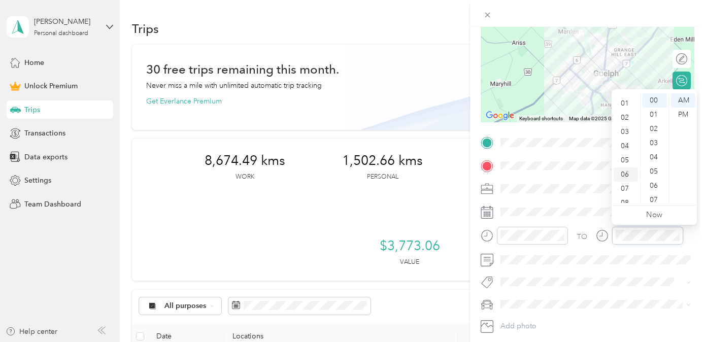
scroll to position [0, 0]
click at [622, 129] on div "02" at bounding box center [626, 129] width 24 height 14
click at [652, 157] on div "47" at bounding box center [655, 158] width 24 height 14
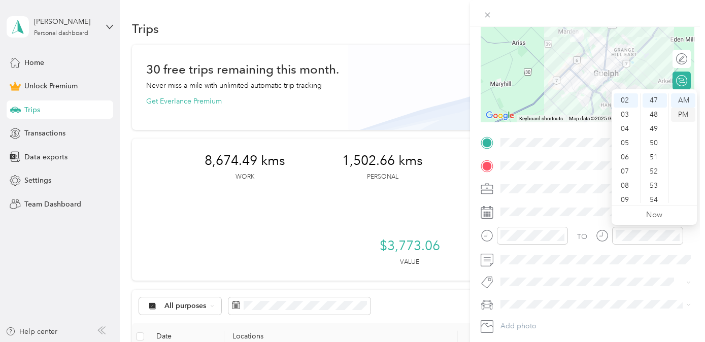
click at [653, 112] on div "PM" at bounding box center [683, 115] width 24 height 14
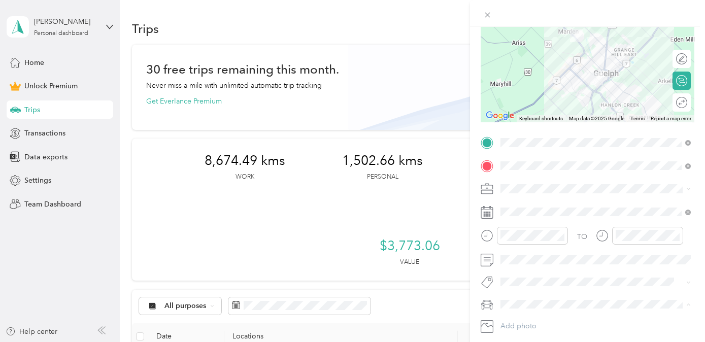
click at [560, 320] on div "Rogue" at bounding box center [595, 322] width 183 height 11
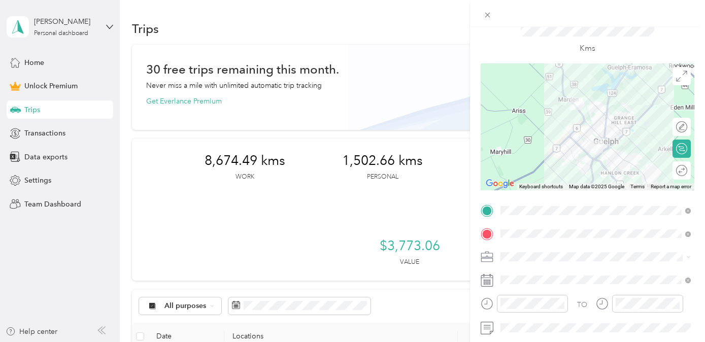
scroll to position [0, 0]
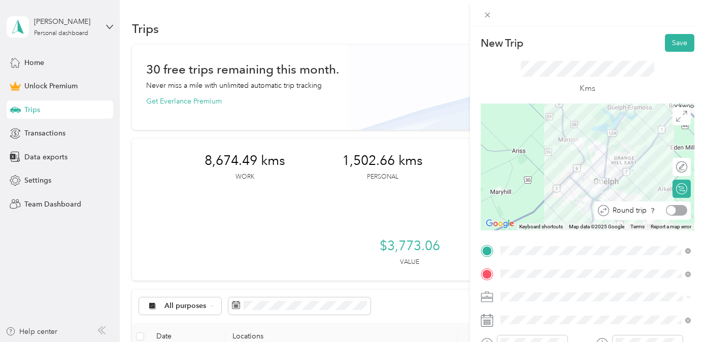
click at [653, 211] on div at bounding box center [676, 210] width 21 height 11
click at [653, 44] on button "Save" at bounding box center [679, 43] width 29 height 18
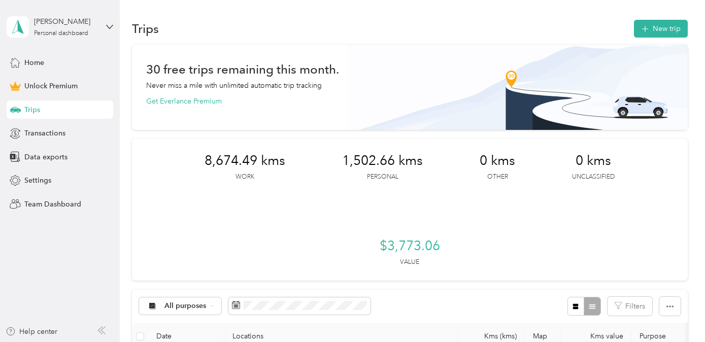
scroll to position [9, 0]
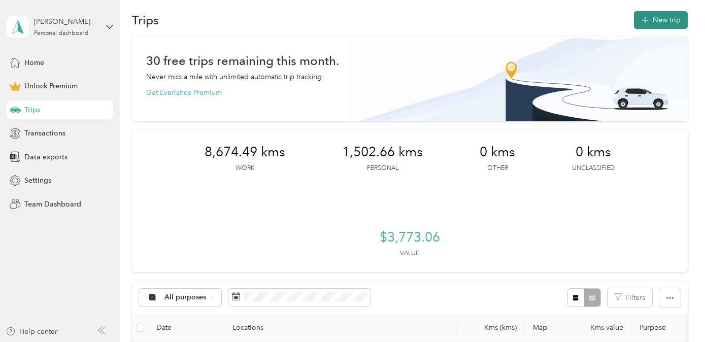
click at [653, 22] on button "New trip" at bounding box center [661, 20] width 54 height 18
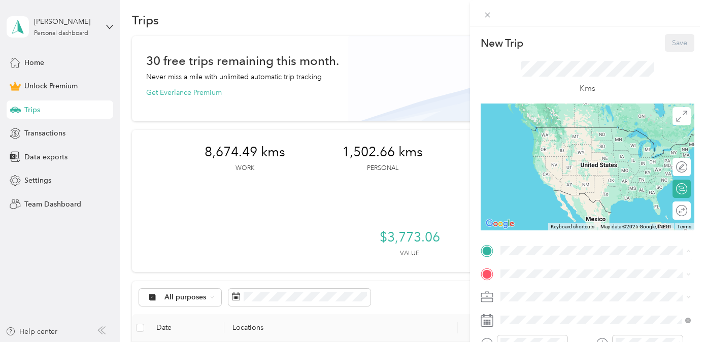
click at [566, 148] on div "[STREET_ADDRESS]" at bounding box center [554, 136] width 68 height 21
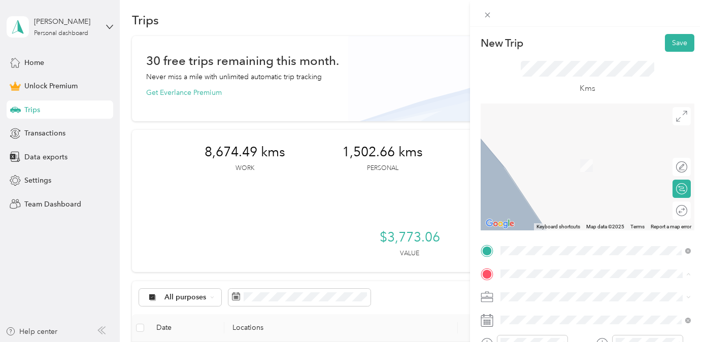
click at [554, 155] on span "[STREET_ADDRESS]" at bounding box center [552, 150] width 64 height 9
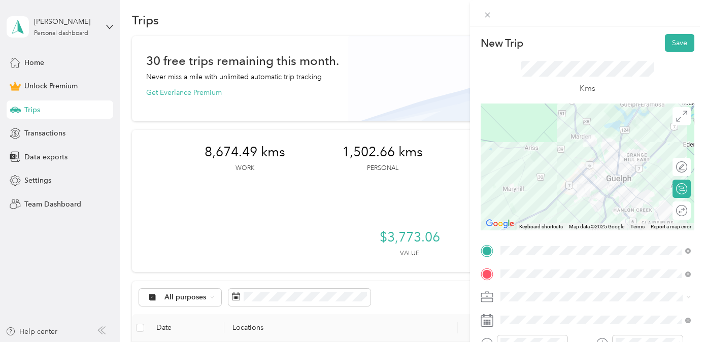
click at [578, 191] on li "Real Estate" at bounding box center [595, 190] width 197 height 18
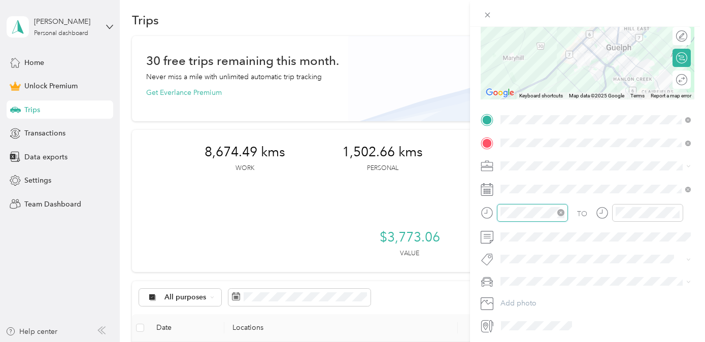
scroll to position [14, 0]
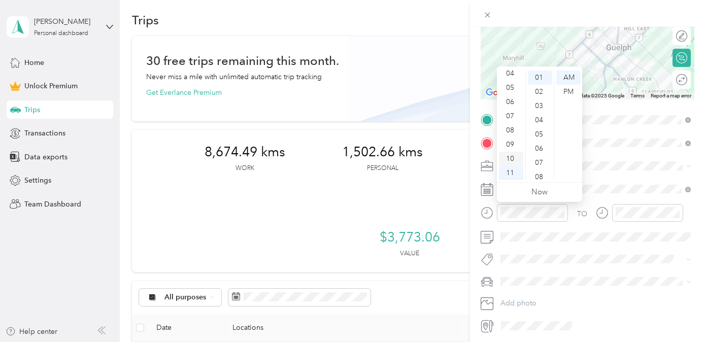
click at [515, 158] on div "10" at bounding box center [511, 159] width 24 height 14
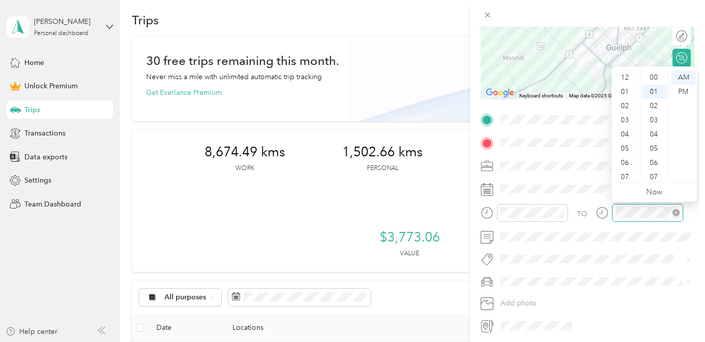
scroll to position [61, 0]
click at [630, 159] on div "10" at bounding box center [626, 159] width 24 height 14
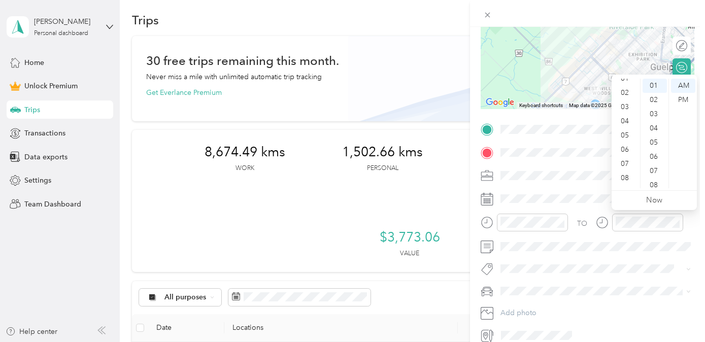
scroll to position [123, 0]
click at [647, 114] on div "11" at bounding box center [655, 113] width 24 height 14
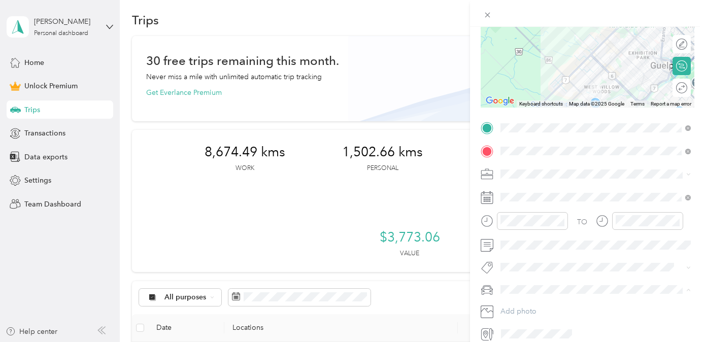
click at [573, 307] on div "Rogue" at bounding box center [595, 307] width 183 height 11
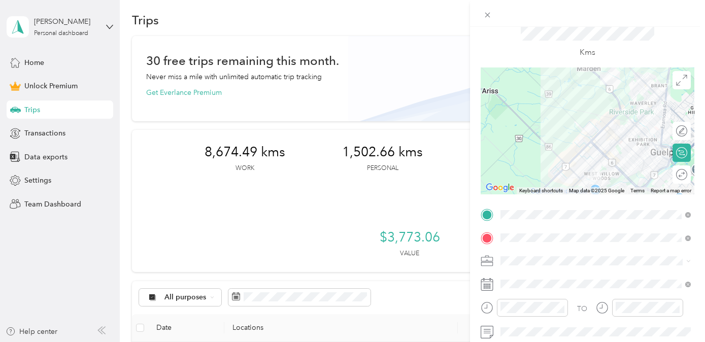
scroll to position [0, 0]
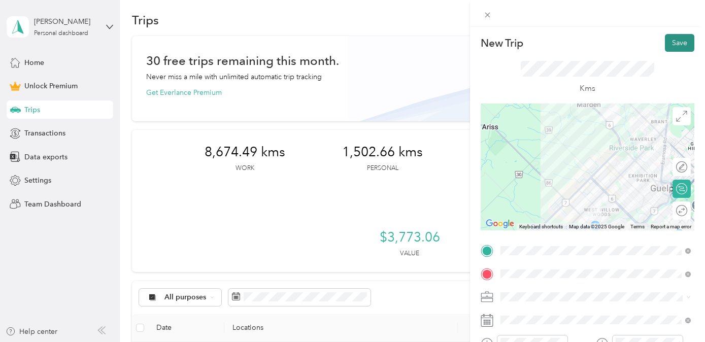
click at [653, 47] on button "Save" at bounding box center [679, 43] width 29 height 18
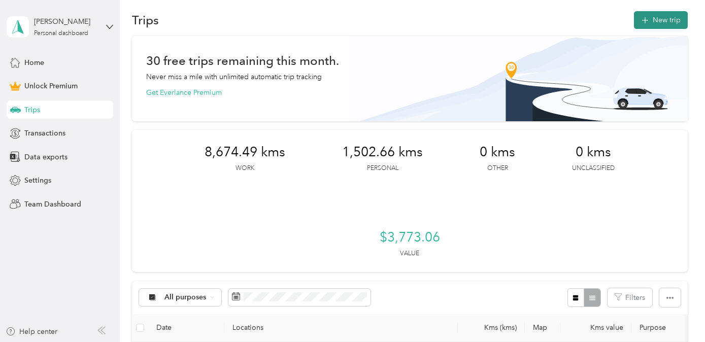
click at [653, 19] on button "New trip" at bounding box center [661, 20] width 54 height 18
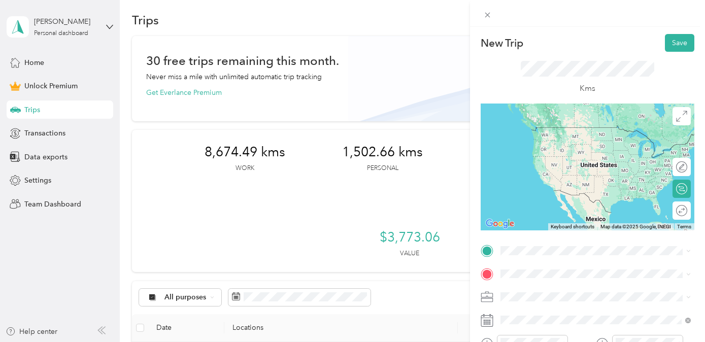
click at [584, 129] on span "[STREET_ADDRESS]" at bounding box center [552, 126] width 64 height 9
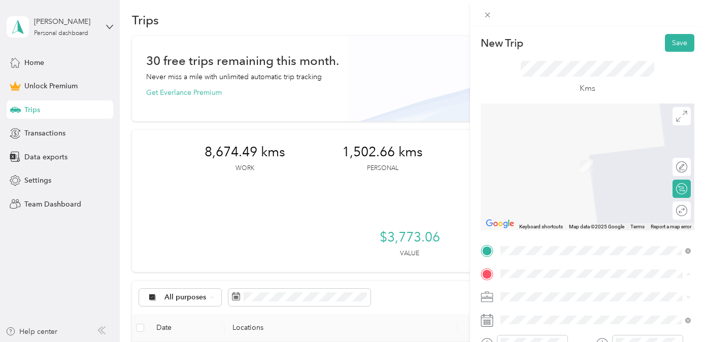
click at [576, 155] on span "[STREET_ADDRESS]" at bounding box center [552, 150] width 64 height 9
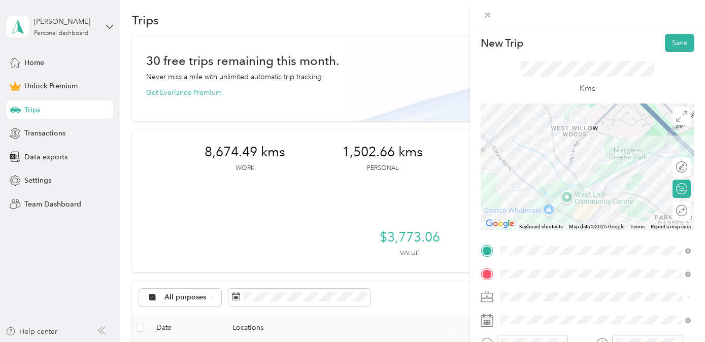
click at [573, 193] on li "Real Estate" at bounding box center [595, 190] width 197 height 18
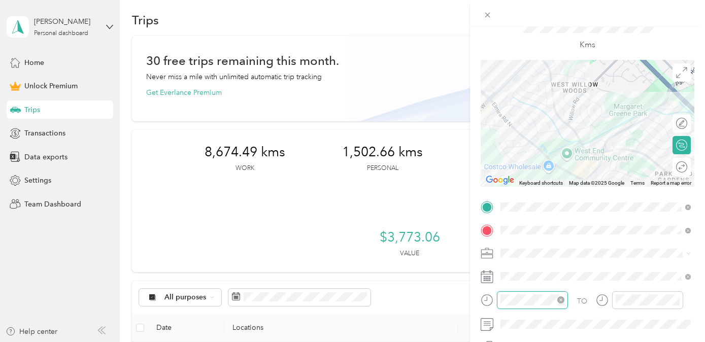
scroll to position [14, 0]
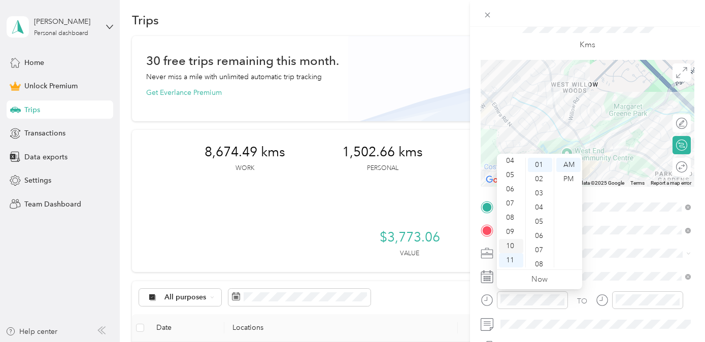
click at [513, 246] on div "10" at bounding box center [511, 246] width 24 height 14
click at [541, 250] on div "22" at bounding box center [540, 250] width 24 height 14
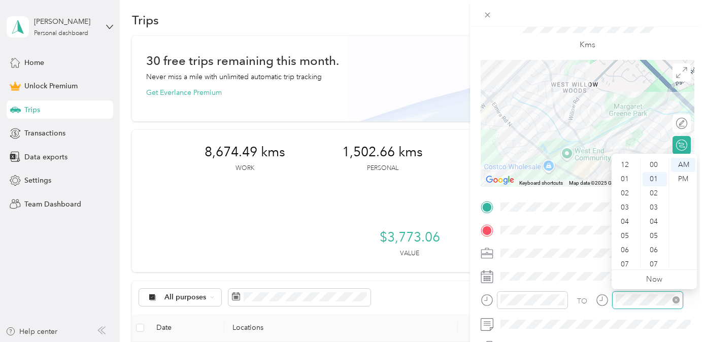
scroll to position [14, 0]
click at [629, 245] on div "10" at bounding box center [626, 246] width 24 height 14
click at [653, 174] on div "25" at bounding box center [655, 176] width 24 height 14
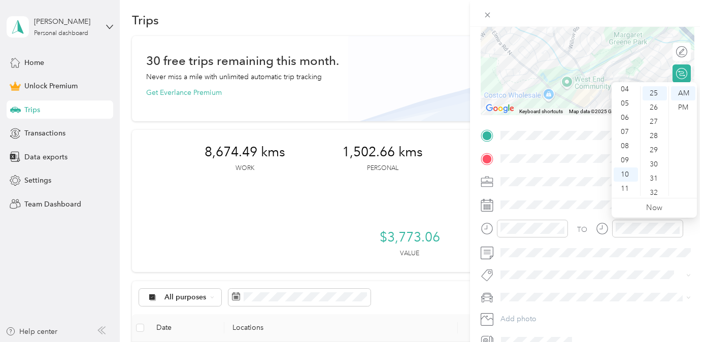
scroll to position [136, 0]
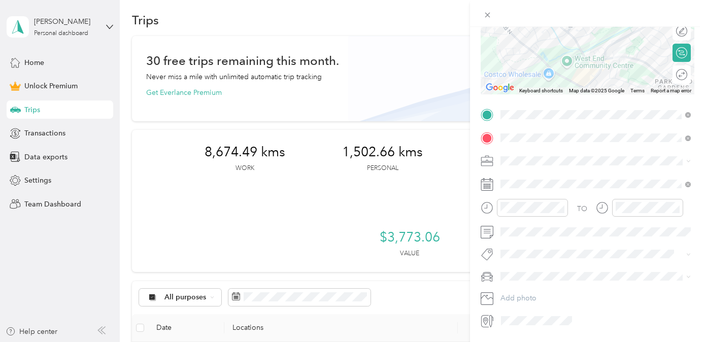
click at [554, 294] on div "Rogue" at bounding box center [595, 293] width 183 height 11
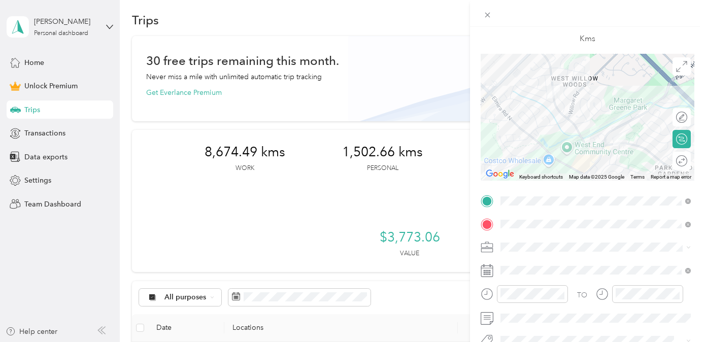
scroll to position [0, 0]
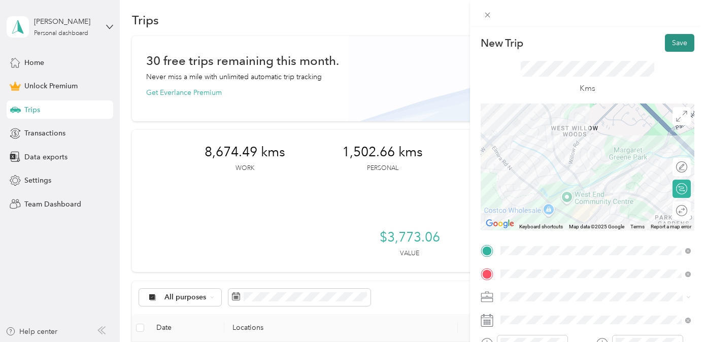
click at [653, 44] on button "Save" at bounding box center [679, 43] width 29 height 18
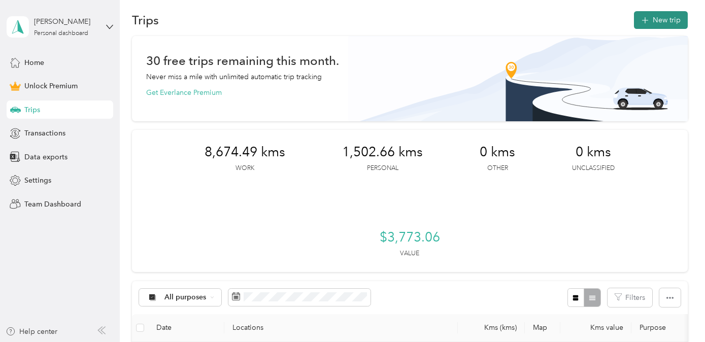
click at [653, 17] on button "New trip" at bounding box center [661, 20] width 54 height 18
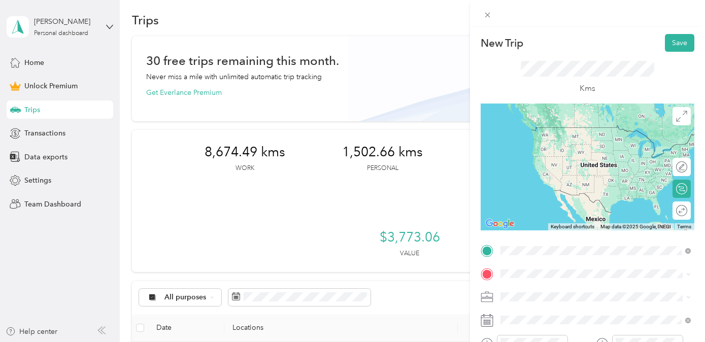
click at [554, 132] on span "[STREET_ADDRESS]" at bounding box center [552, 127] width 64 height 9
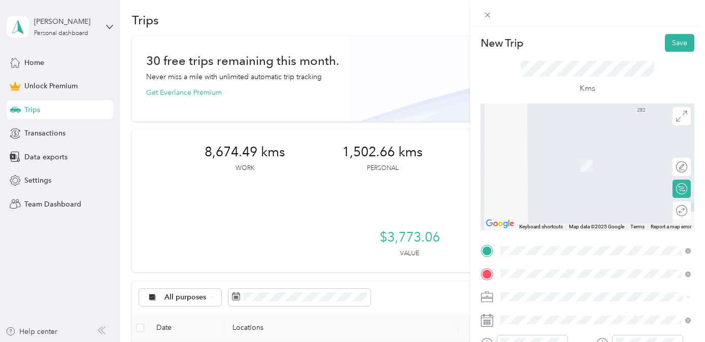
click at [580, 153] on span "[STREET_ADDRESS]" at bounding box center [552, 150] width 64 height 9
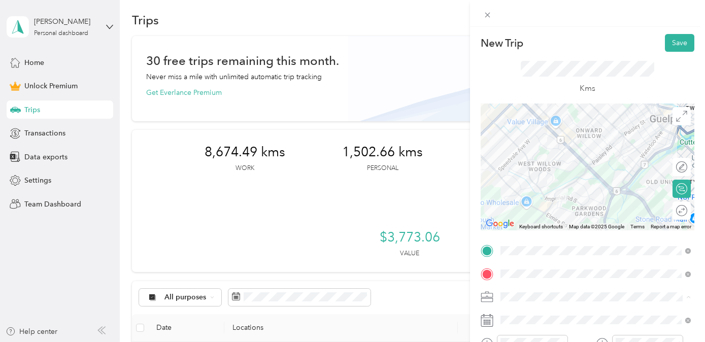
click at [584, 186] on div "Real Estate" at bounding box center [595, 190] width 183 height 11
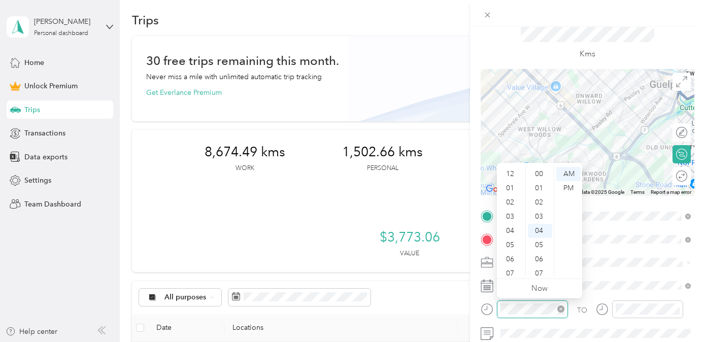
scroll to position [61, 0]
click at [516, 253] on div "10" at bounding box center [511, 255] width 24 height 14
click at [542, 231] on div "34" at bounding box center [540, 233] width 24 height 14
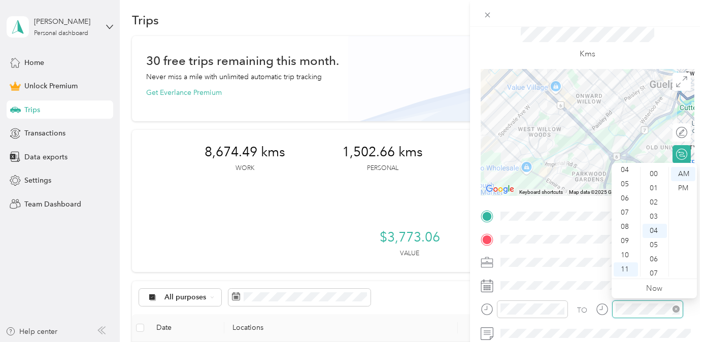
scroll to position [57, 0]
click at [623, 257] on div "10" at bounding box center [626, 255] width 24 height 14
click at [651, 269] on div "38" at bounding box center [655, 267] width 24 height 14
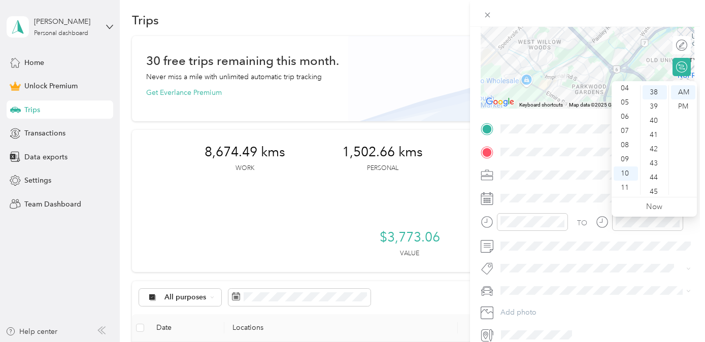
scroll to position [129, 0]
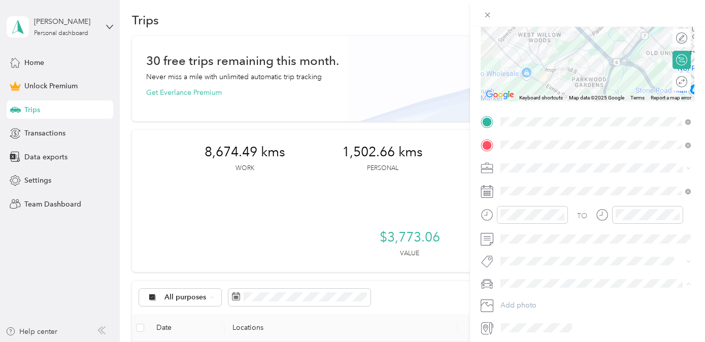
click at [538, 299] on div "Rogue" at bounding box center [595, 301] width 183 height 11
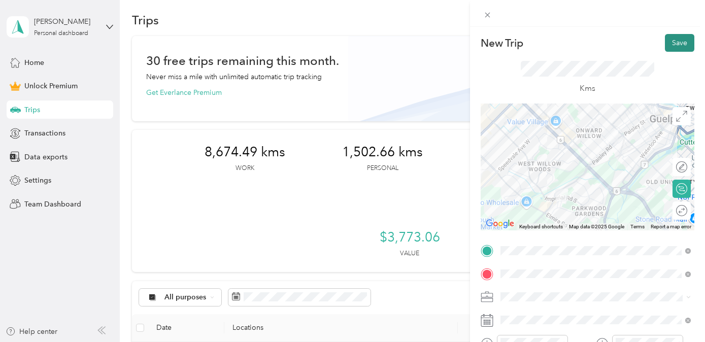
click at [653, 41] on button "Save" at bounding box center [679, 43] width 29 height 18
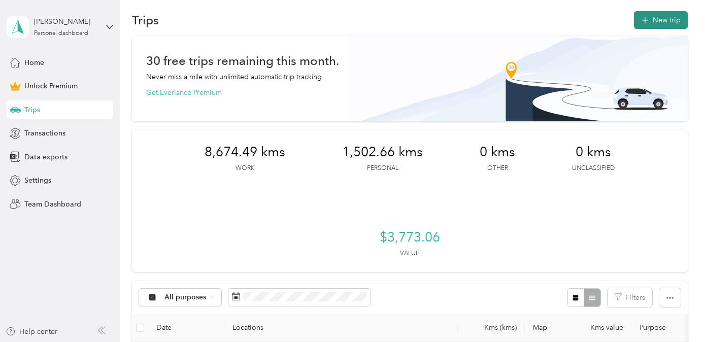
click at [653, 23] on button "New trip" at bounding box center [661, 20] width 54 height 18
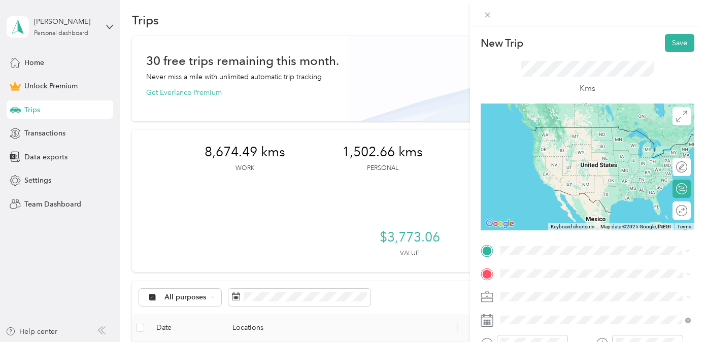
click at [584, 131] on span "[STREET_ADDRESS]" at bounding box center [552, 126] width 64 height 9
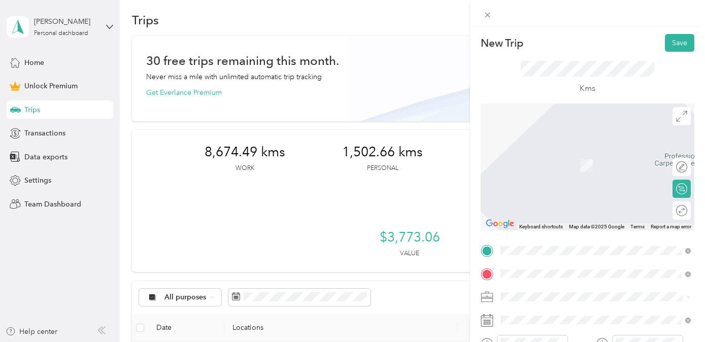
click at [584, 155] on span "[STREET_ADDRESS]" at bounding box center [552, 150] width 64 height 9
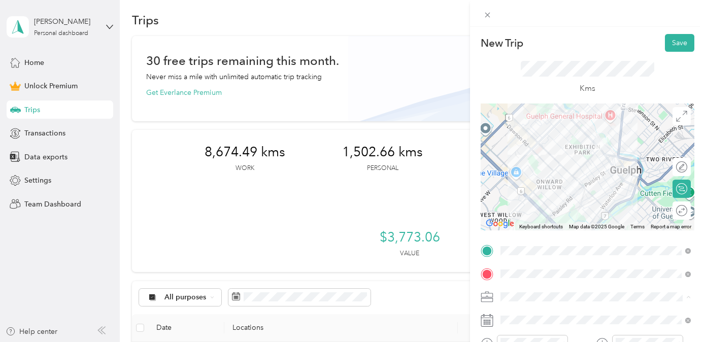
click at [549, 188] on div "Real Estate" at bounding box center [595, 190] width 183 height 11
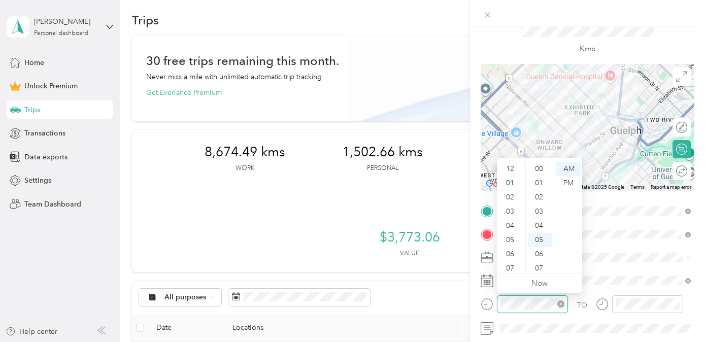
scroll to position [61, 0]
click at [511, 245] on div "10" at bounding box center [511, 250] width 24 height 14
click at [542, 235] on div "47" at bounding box center [540, 240] width 24 height 14
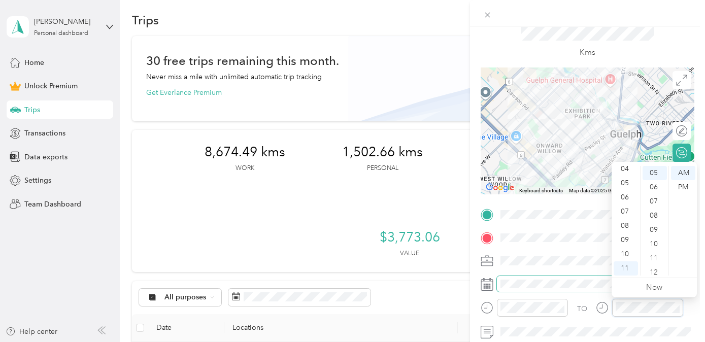
scroll to position [36, 0]
click at [632, 253] on div "10" at bounding box center [626, 254] width 24 height 14
click at [652, 197] on div "49" at bounding box center [655, 199] width 24 height 14
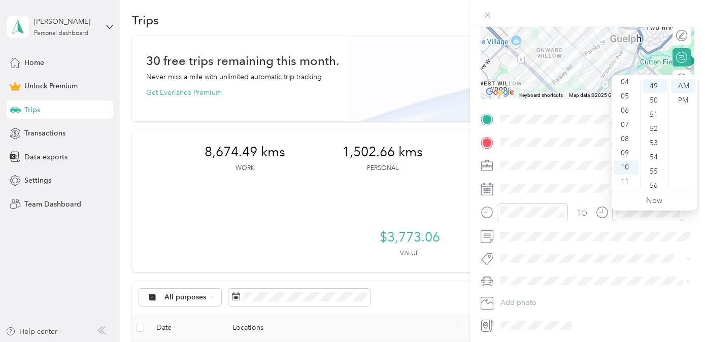
scroll to position [160, 0]
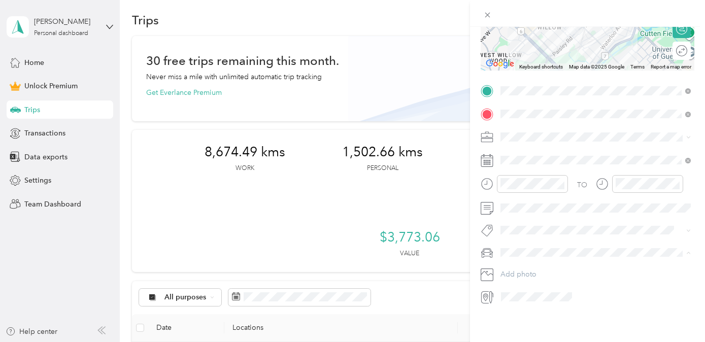
click at [565, 270] on div "Rogue" at bounding box center [595, 270] width 183 height 11
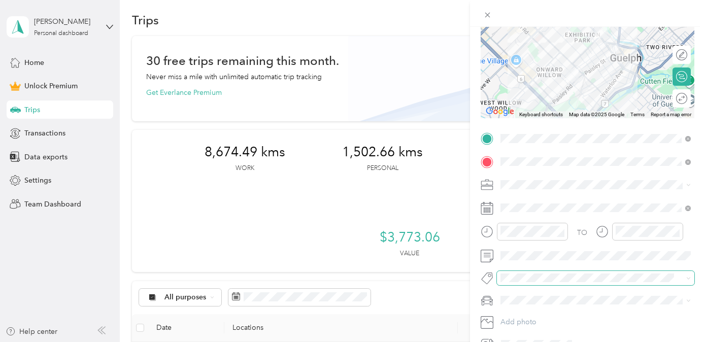
scroll to position [0, 0]
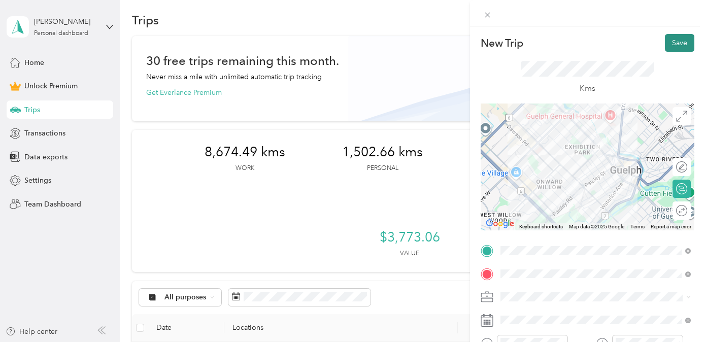
click at [653, 41] on button "Save" at bounding box center [679, 43] width 29 height 18
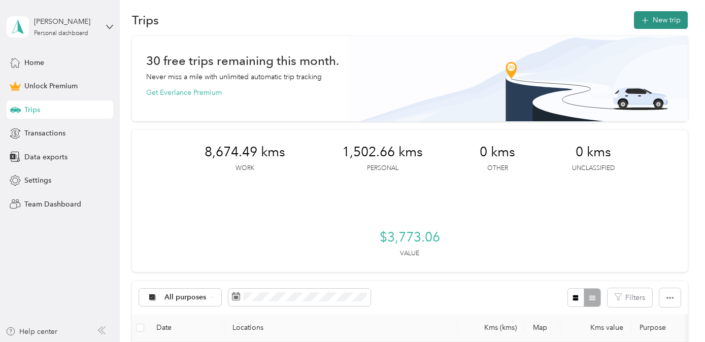
click at [653, 20] on button "New trip" at bounding box center [661, 20] width 54 height 18
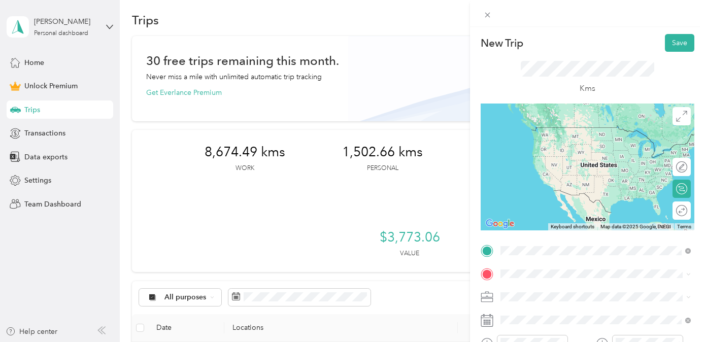
click at [584, 132] on span "[STREET_ADDRESS]" at bounding box center [552, 127] width 64 height 9
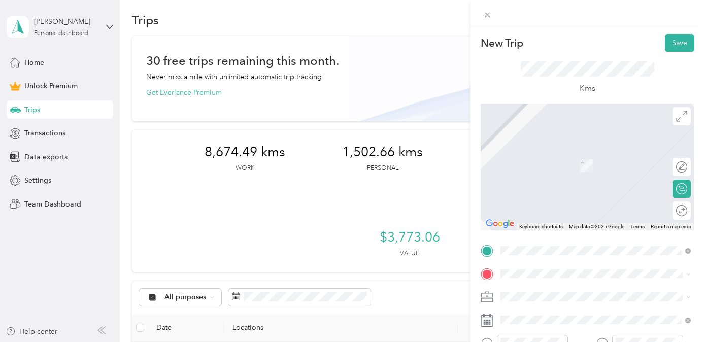
click at [565, 153] on span "[STREET_ADDRESS]" at bounding box center [552, 150] width 64 height 9
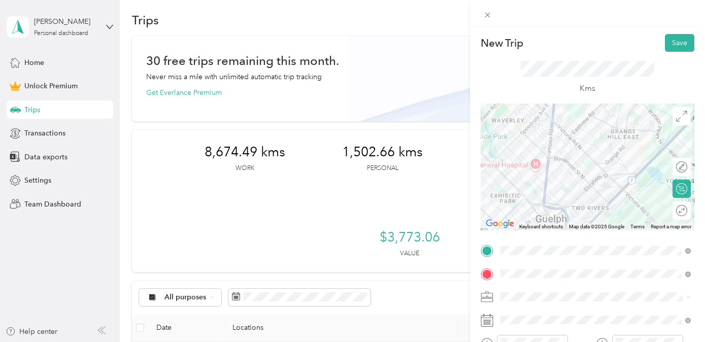
click at [594, 190] on div "Real Estate" at bounding box center [595, 190] width 183 height 11
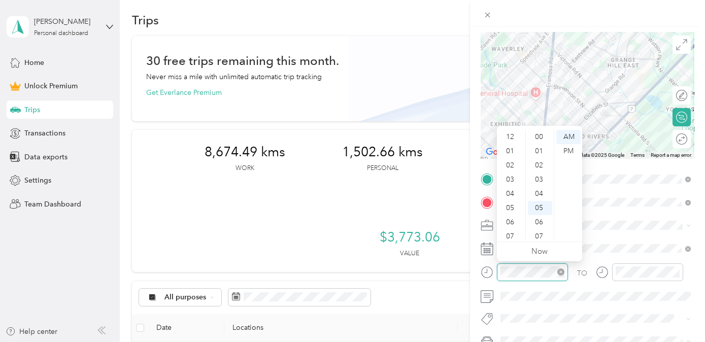
scroll to position [61, 0]
click at [513, 217] on div "10" at bounding box center [511, 218] width 24 height 14
click at [533, 216] on div "58" at bounding box center [540, 218] width 24 height 14
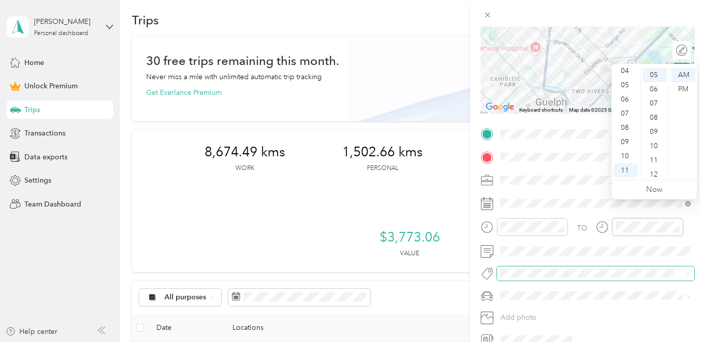
scroll to position [133, 0]
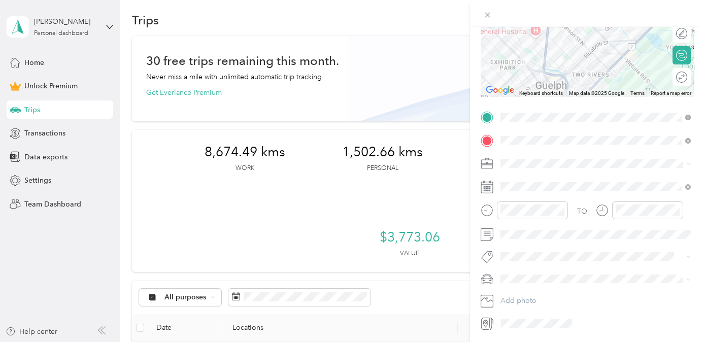
click at [572, 294] on div "Rogue" at bounding box center [595, 296] width 183 height 11
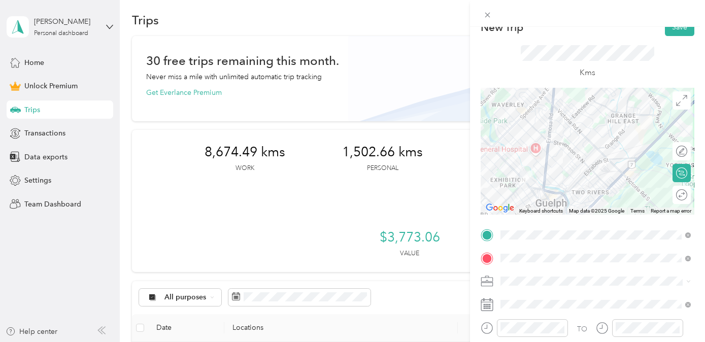
scroll to position [0, 0]
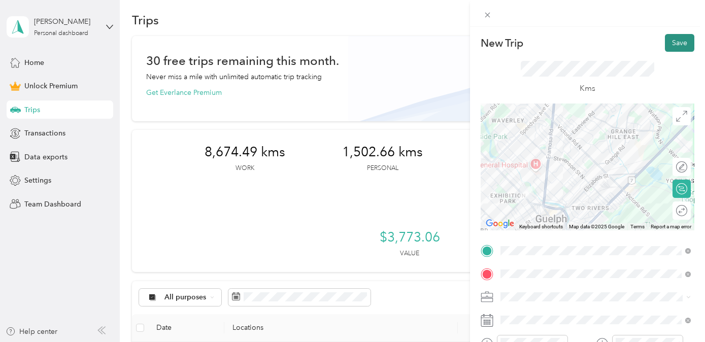
click at [653, 40] on button "Save" at bounding box center [679, 43] width 29 height 18
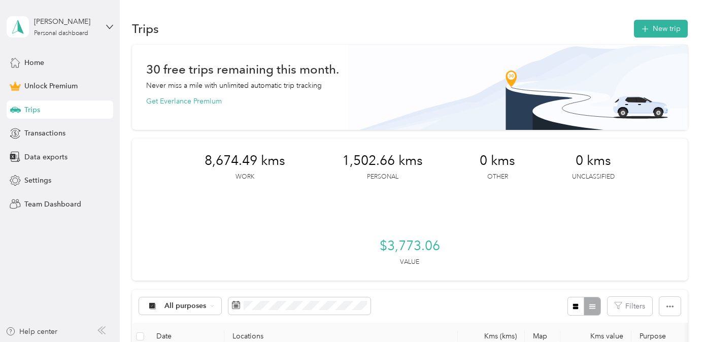
click at [427, 80] on div "30 free trips remaining this month. Never miss a mile with unlimited automatic …" at bounding box center [409, 85] width 527 height 43
